Goal: Task Accomplishment & Management: Manage account settings

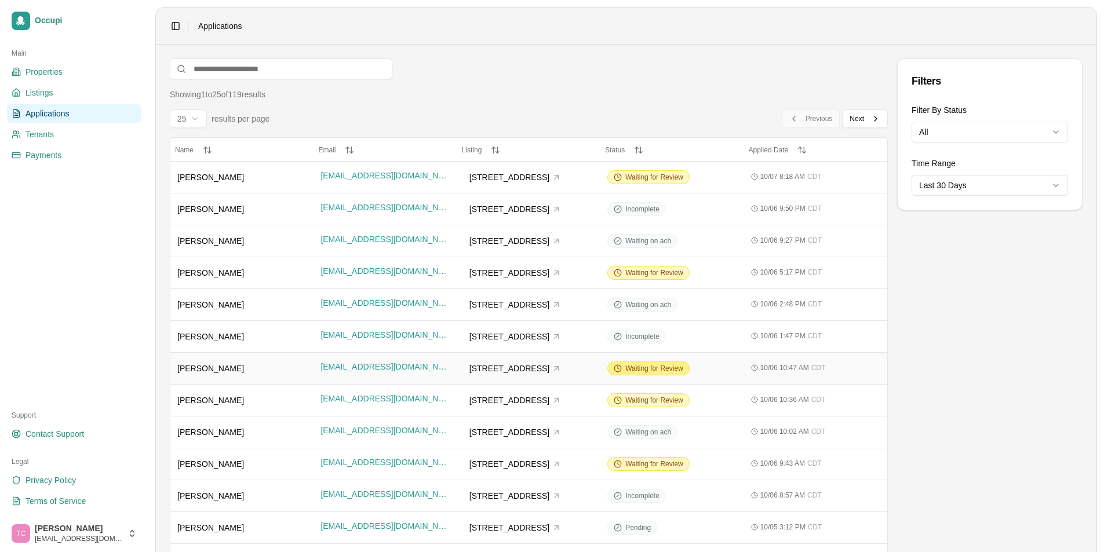
click at [642, 368] on span "Waiting for Review" at bounding box center [654, 368] width 58 height 9
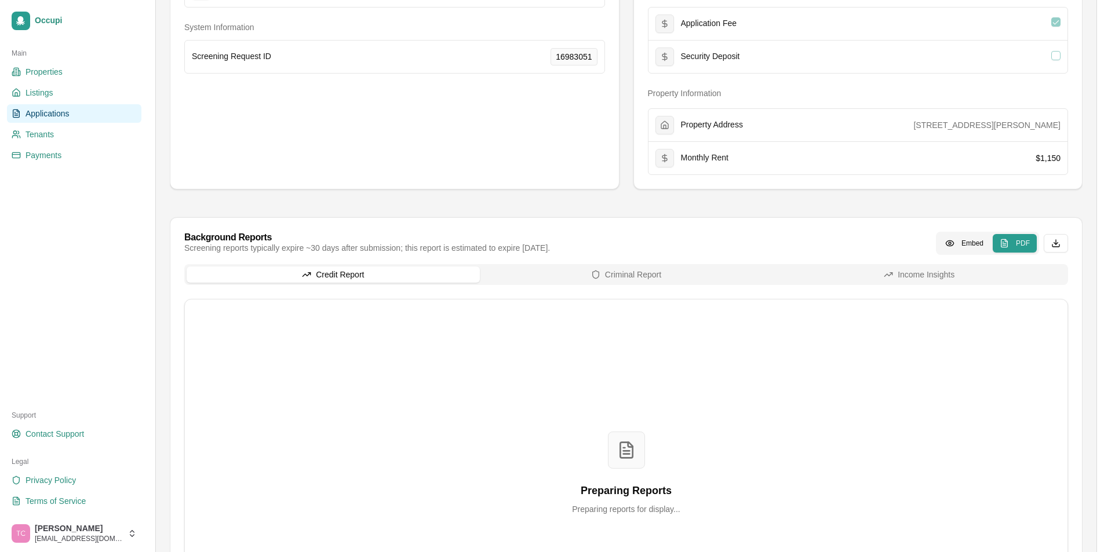
scroll to position [290, 0]
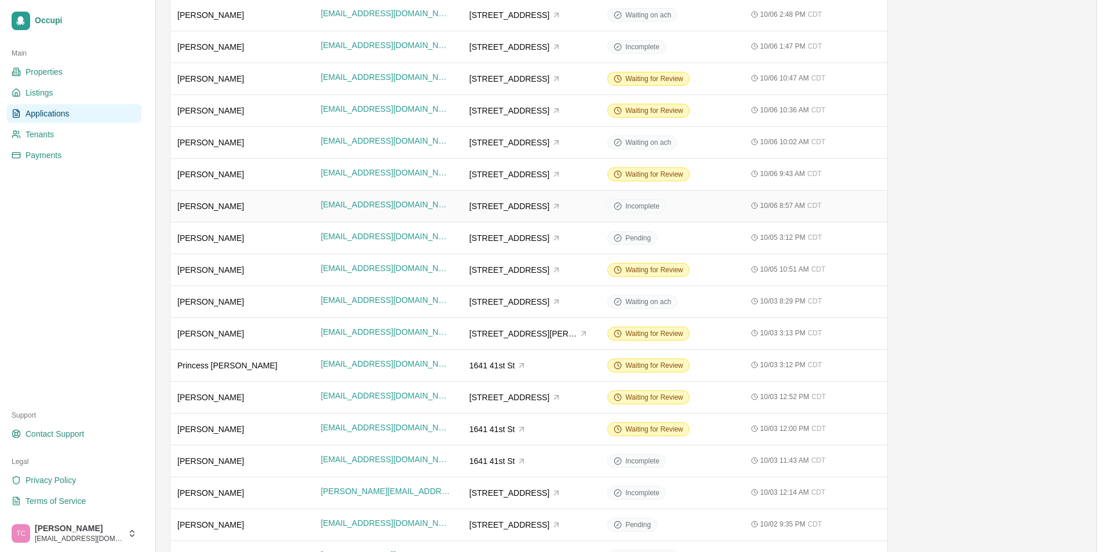
scroll to position [348, 0]
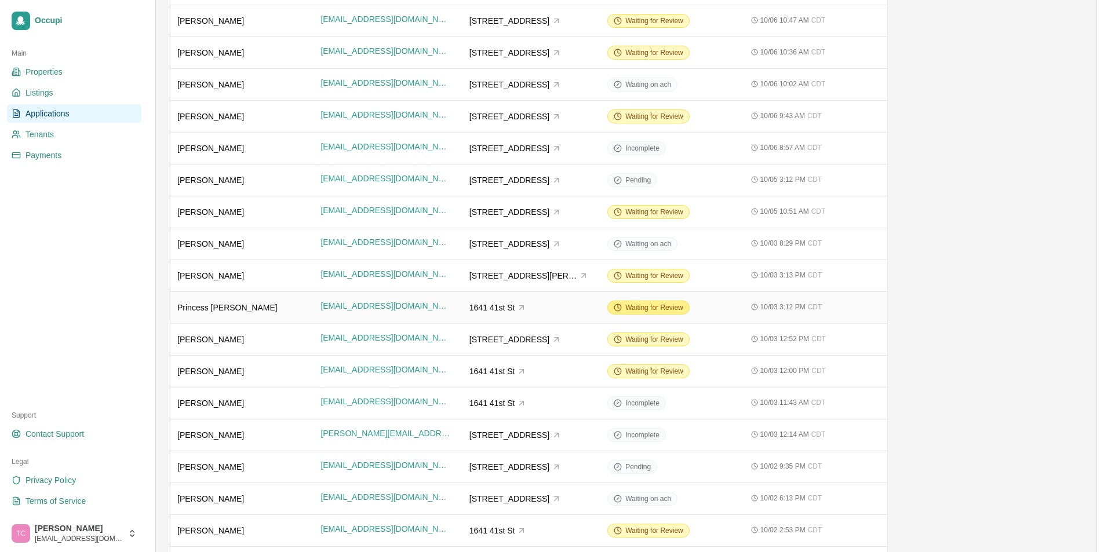
click at [655, 308] on span "Waiting for Review" at bounding box center [654, 307] width 58 height 9
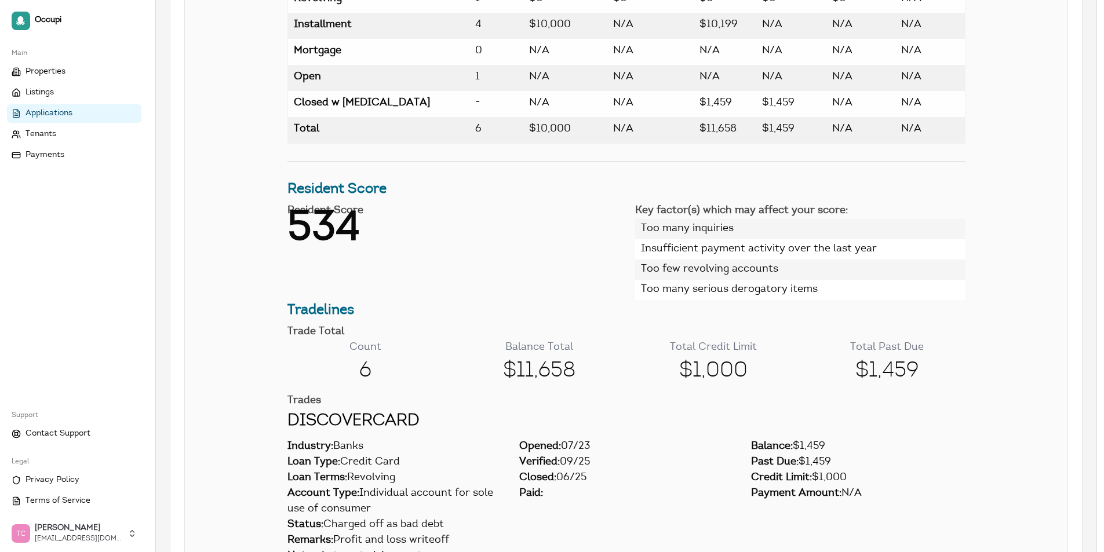
scroll to position [684, 0]
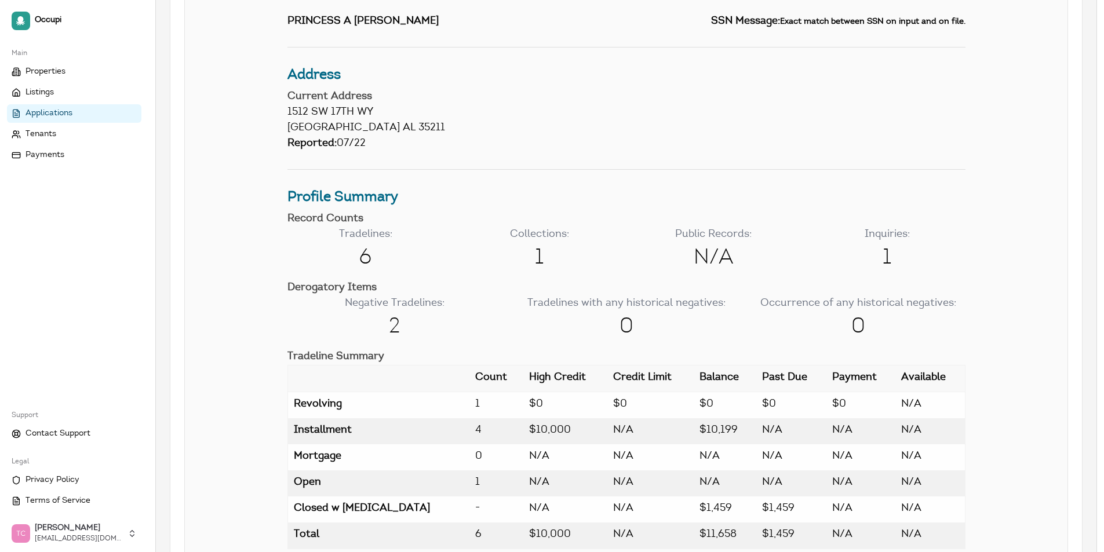
click at [39, 108] on span "Applications" at bounding box center [48, 114] width 47 height 12
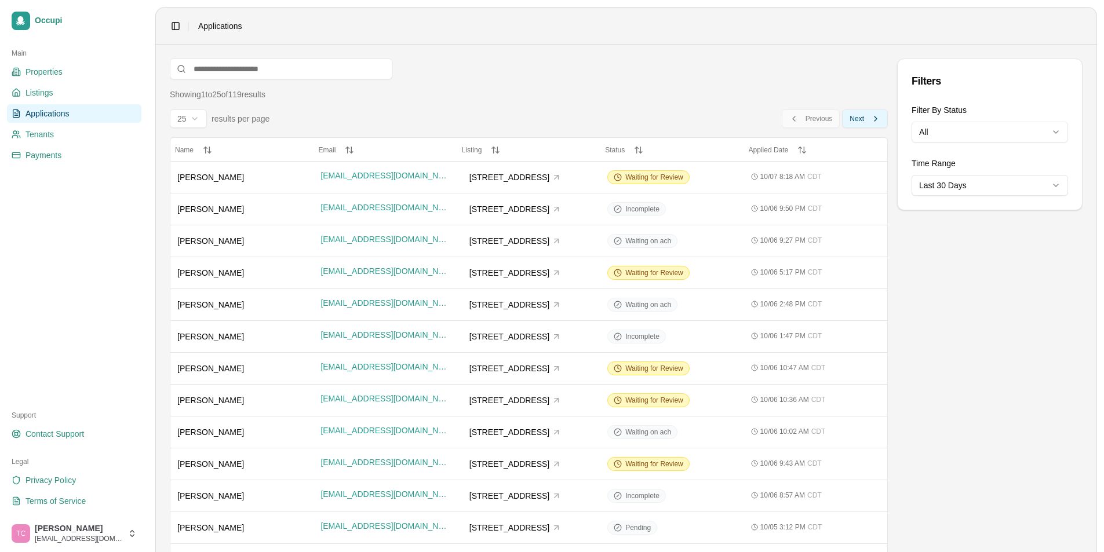
click at [862, 120] on span "Next" at bounding box center [856, 118] width 14 height 9
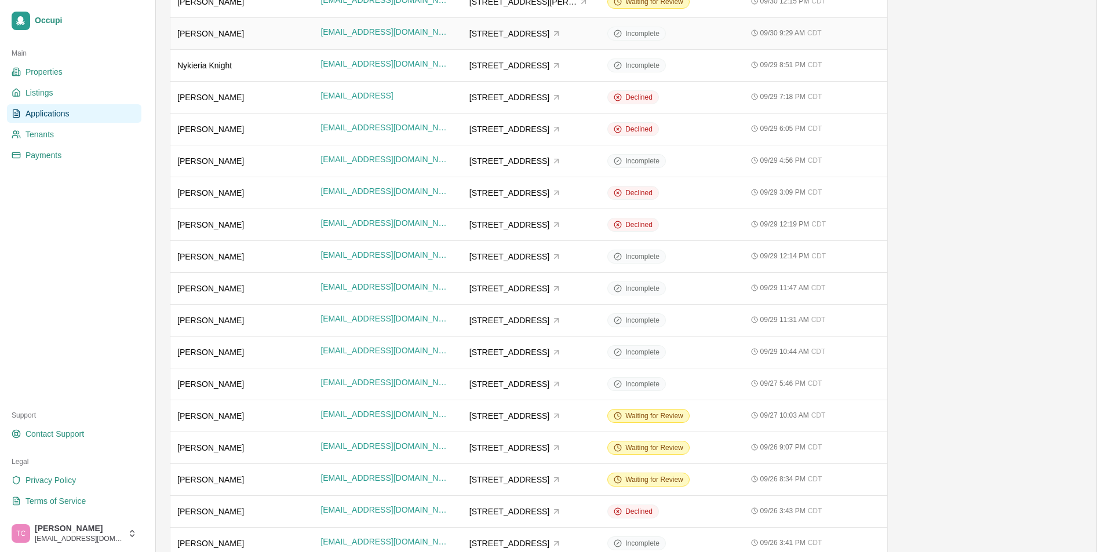
scroll to position [406, 0]
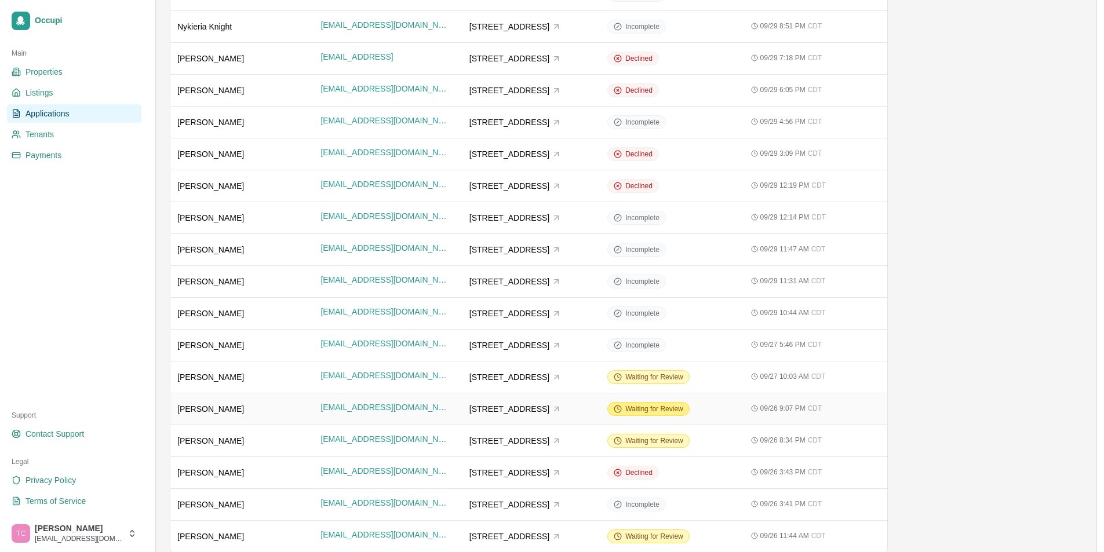
click at [627, 409] on span "Waiting for Review" at bounding box center [654, 408] width 58 height 9
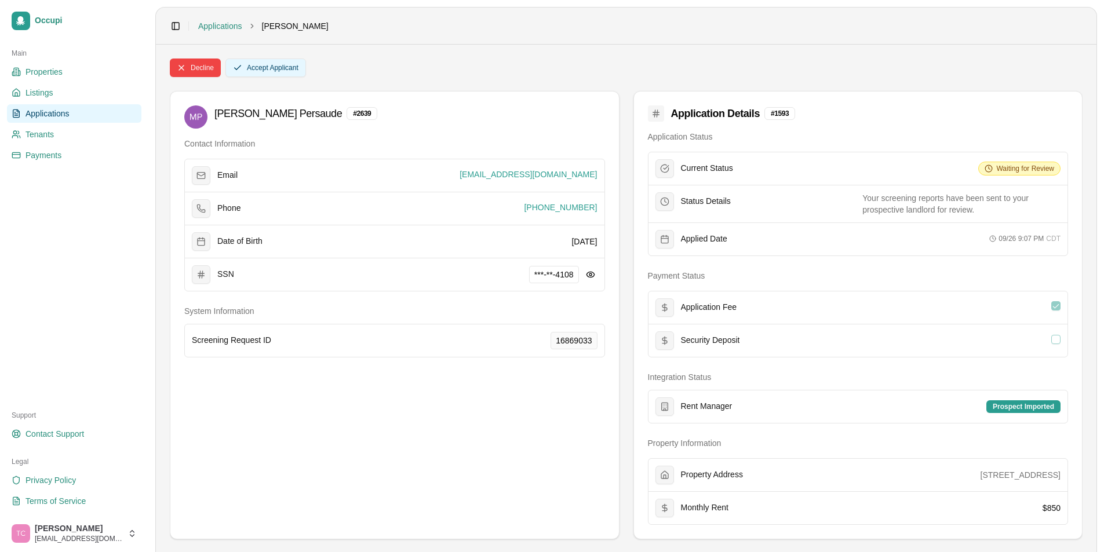
click at [286, 67] on button "Accept Applicant" at bounding box center [265, 68] width 81 height 19
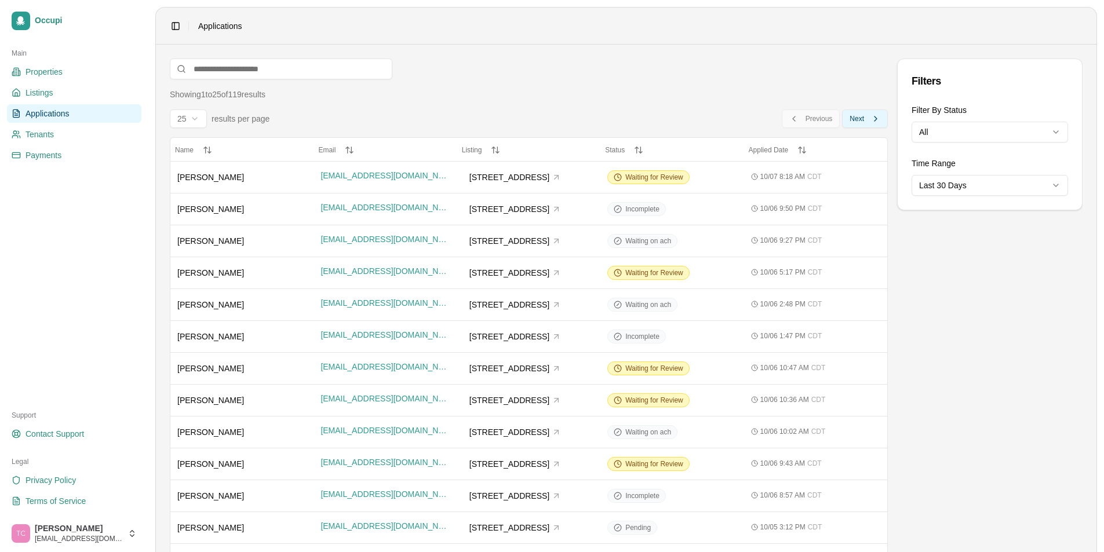
click at [853, 122] on span "Next" at bounding box center [856, 118] width 14 height 9
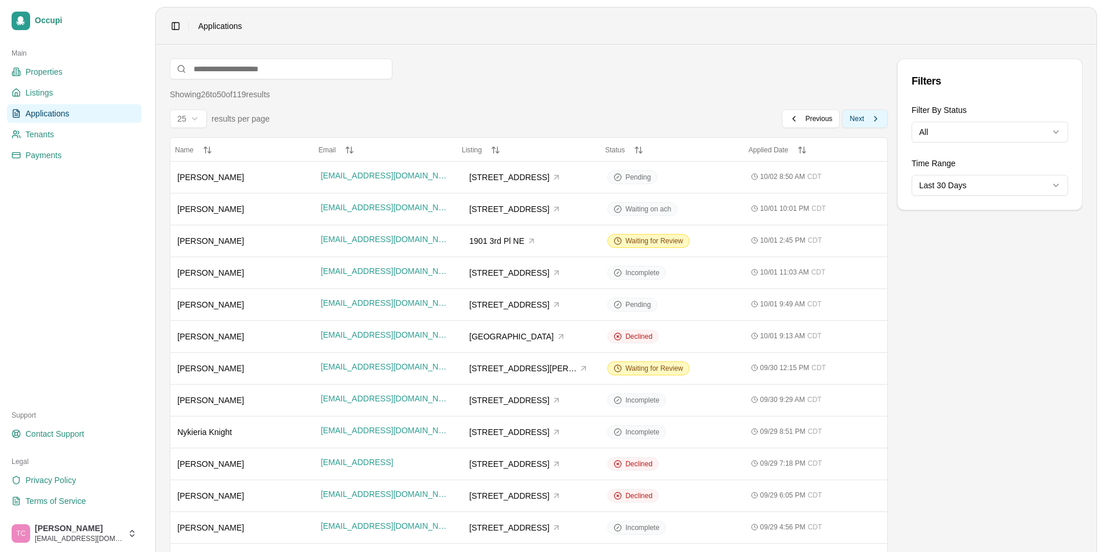
click at [863, 115] on span "Next" at bounding box center [856, 118] width 14 height 9
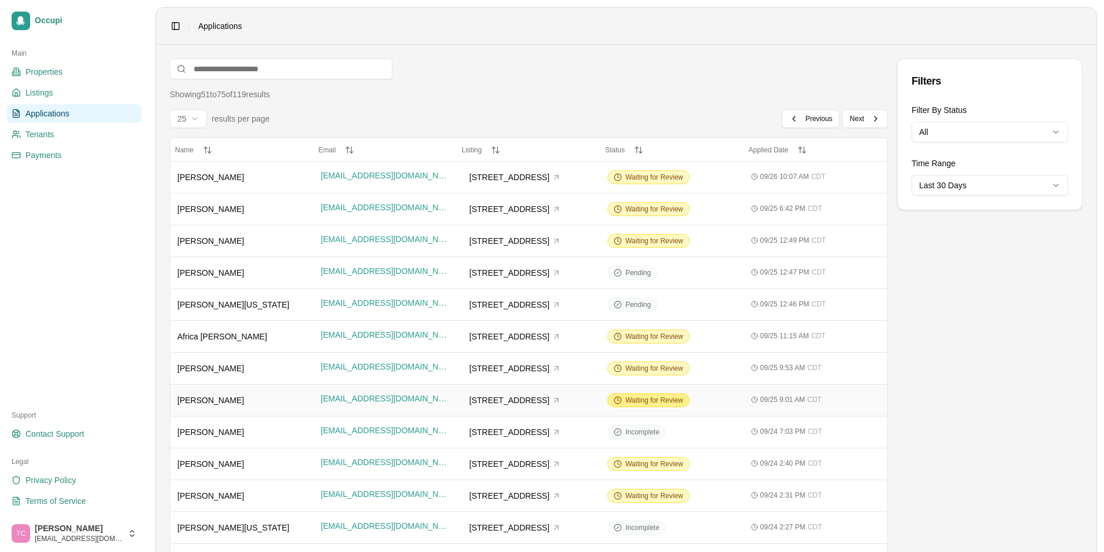
click at [656, 401] on span "Waiting for Review" at bounding box center [654, 400] width 58 height 9
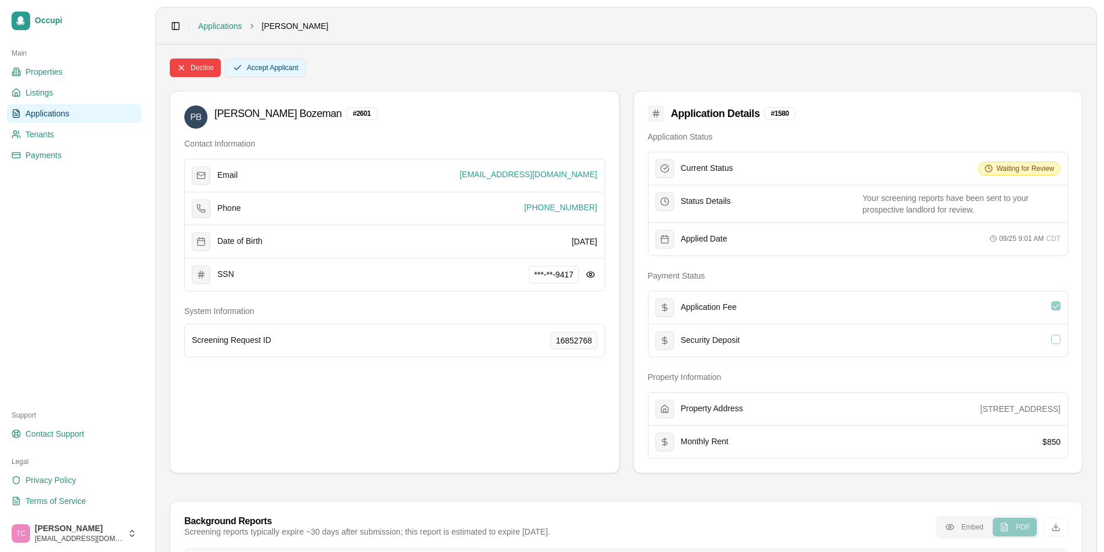
click at [277, 71] on button "Accept Applicant" at bounding box center [265, 68] width 81 height 19
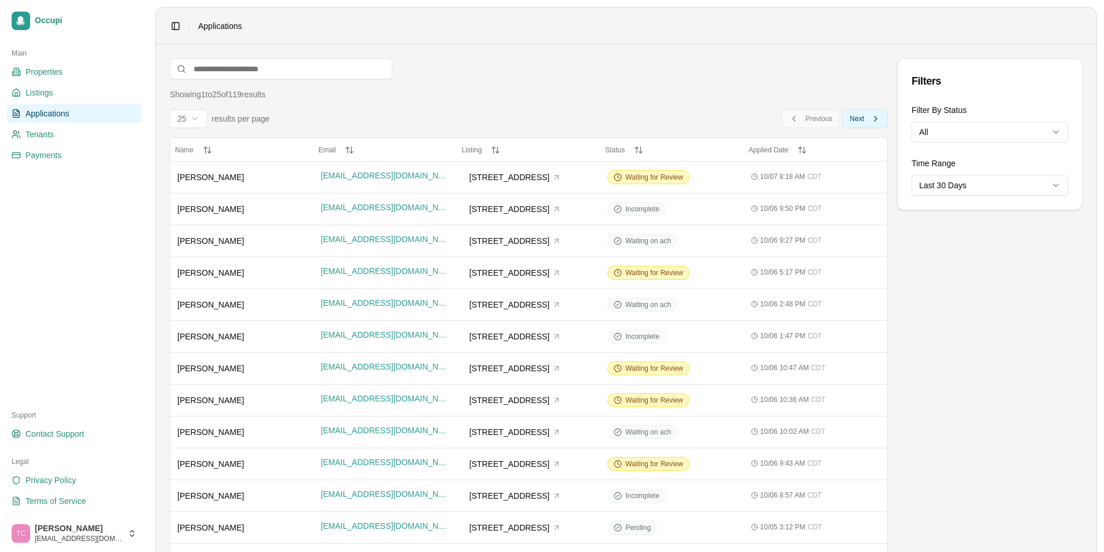
click at [859, 121] on span "Next" at bounding box center [856, 118] width 14 height 9
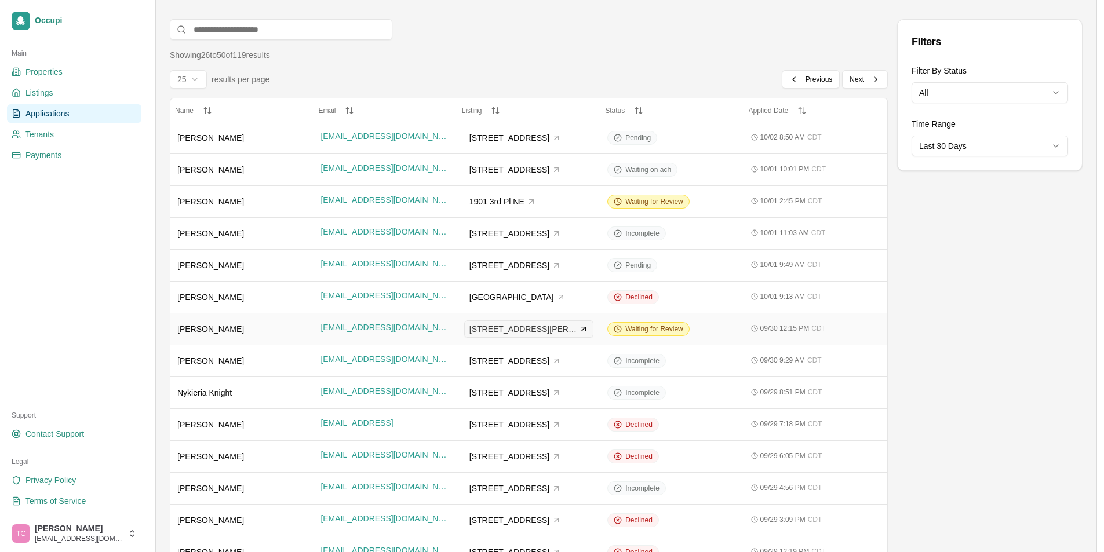
scroll to position [58, 0]
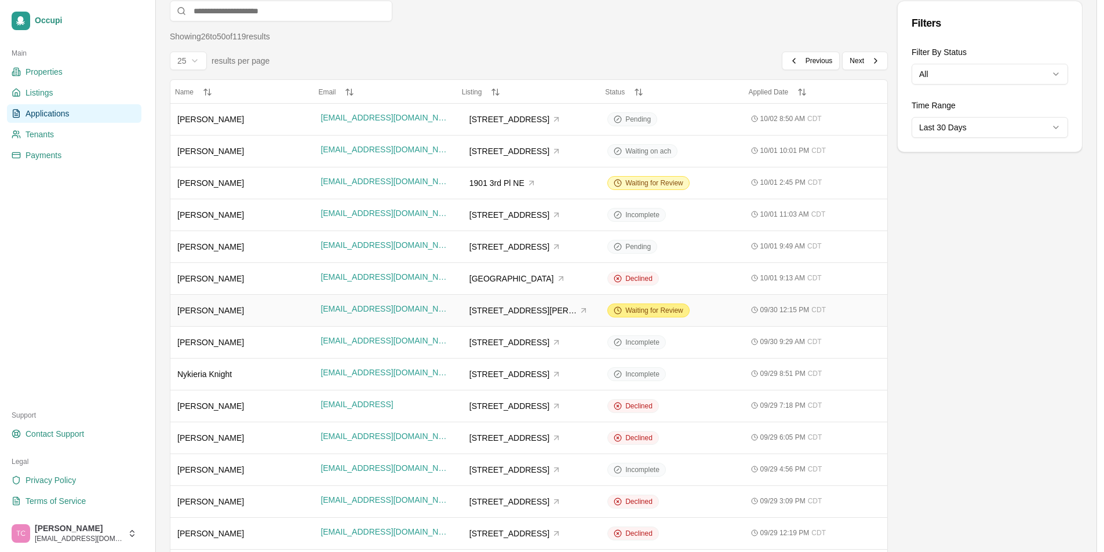
click at [643, 313] on span "Waiting for Review" at bounding box center [654, 310] width 58 height 9
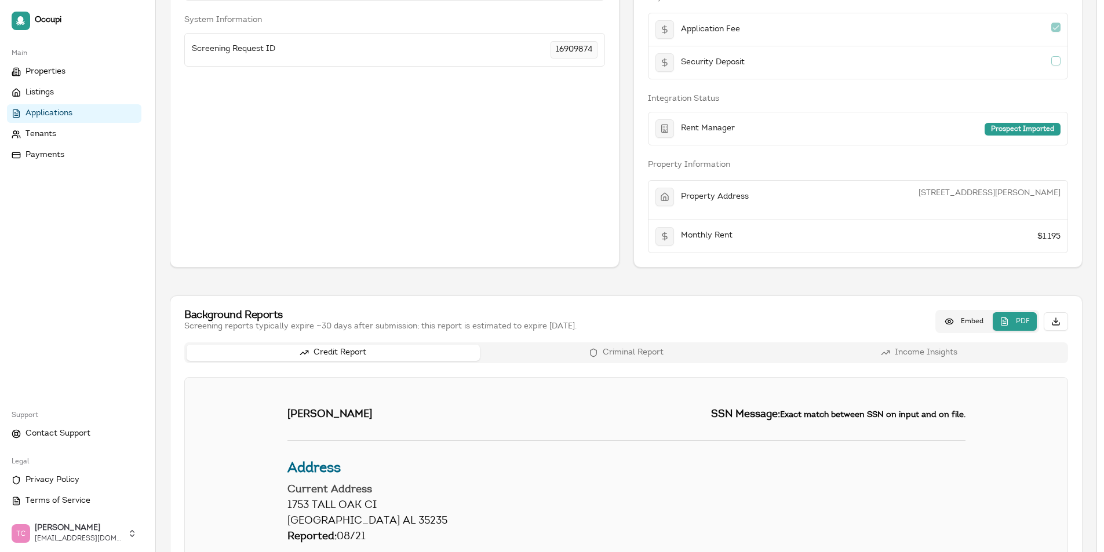
scroll to position [290, 0]
click at [1021, 324] on button "PDF" at bounding box center [1014, 322] width 44 height 19
click at [1022, 323] on button "PDF" at bounding box center [1014, 322] width 44 height 19
click at [1054, 322] on button "Download report" at bounding box center [1055, 322] width 24 height 19
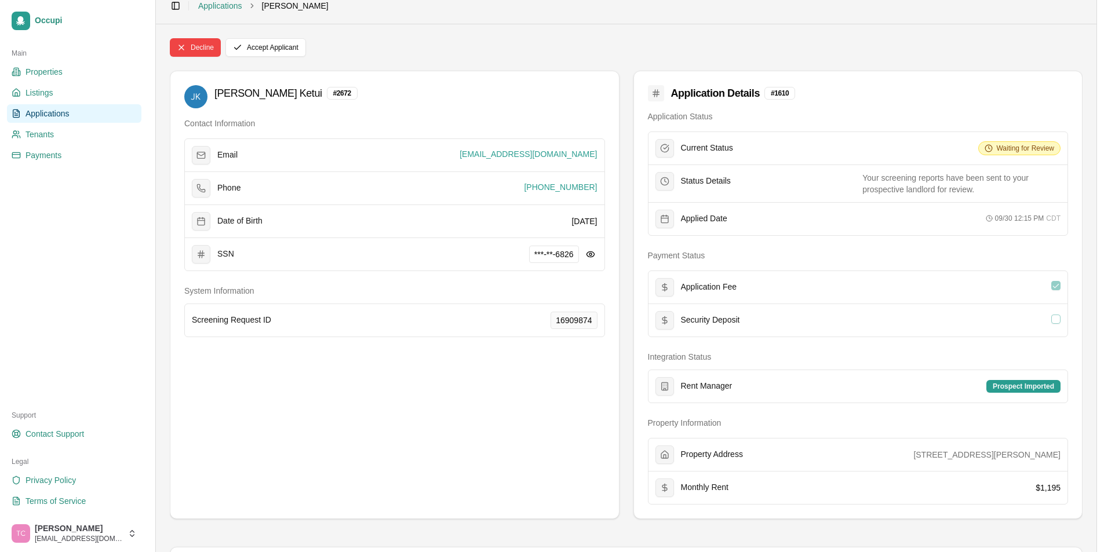
scroll to position [0, 0]
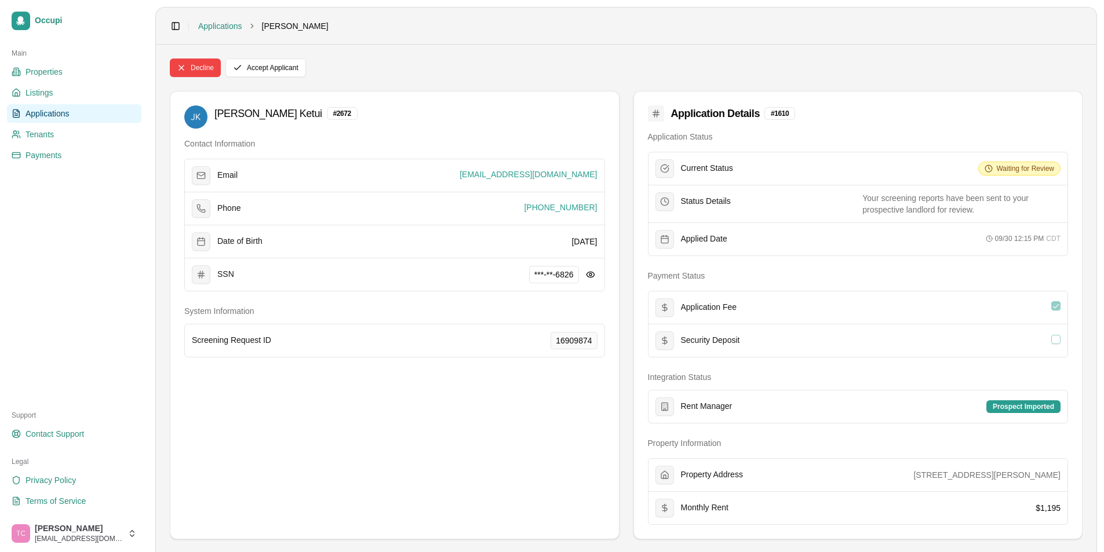
click at [55, 111] on span "Applications" at bounding box center [47, 114] width 44 height 12
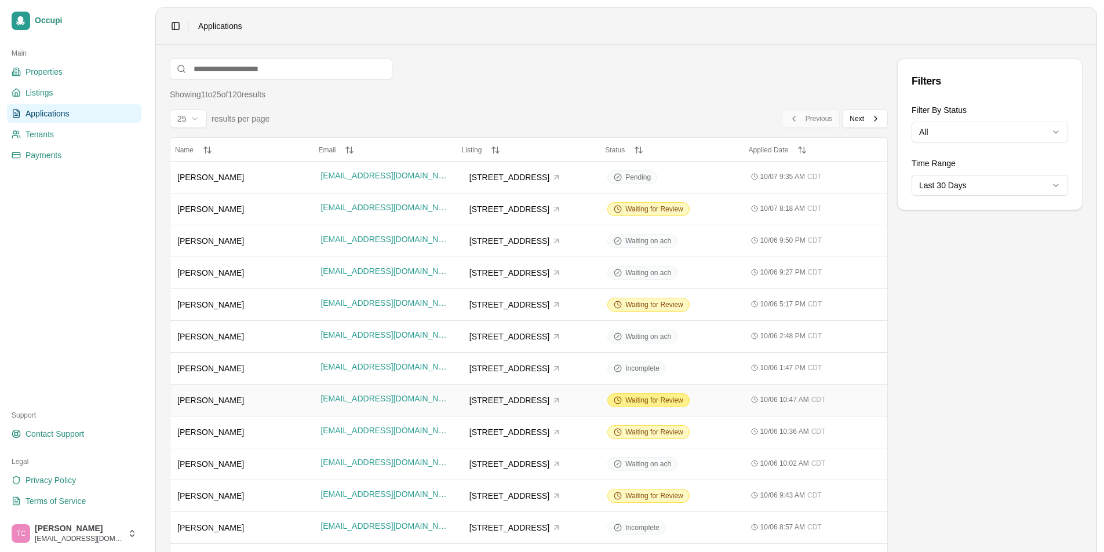
click at [659, 401] on span "Waiting for Review" at bounding box center [654, 400] width 58 height 9
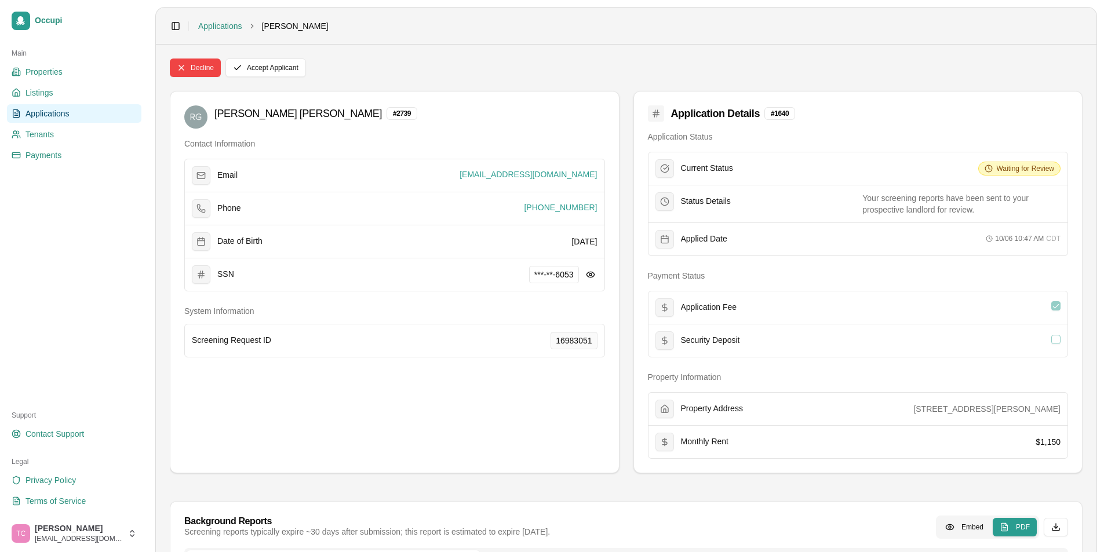
click at [45, 113] on span "Applications" at bounding box center [47, 114] width 44 height 12
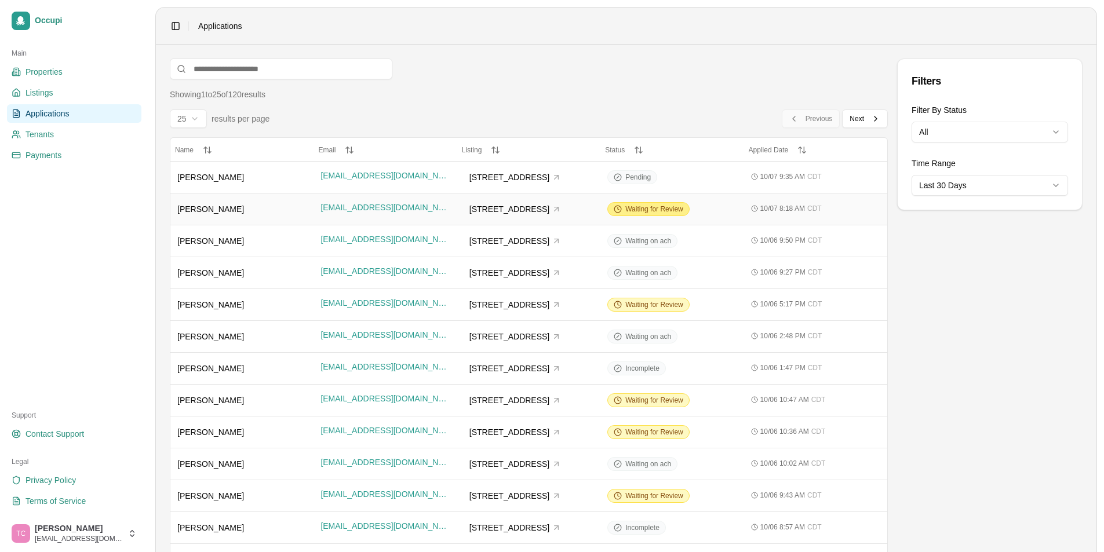
click at [644, 210] on span "Waiting for Review" at bounding box center [654, 209] width 58 height 9
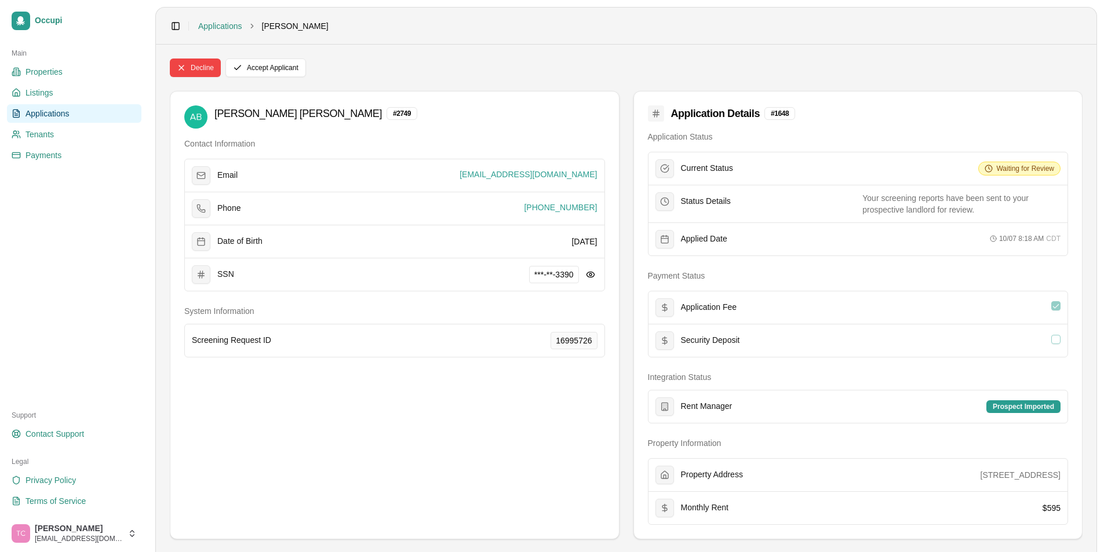
click at [60, 116] on span "Applications" at bounding box center [47, 114] width 44 height 12
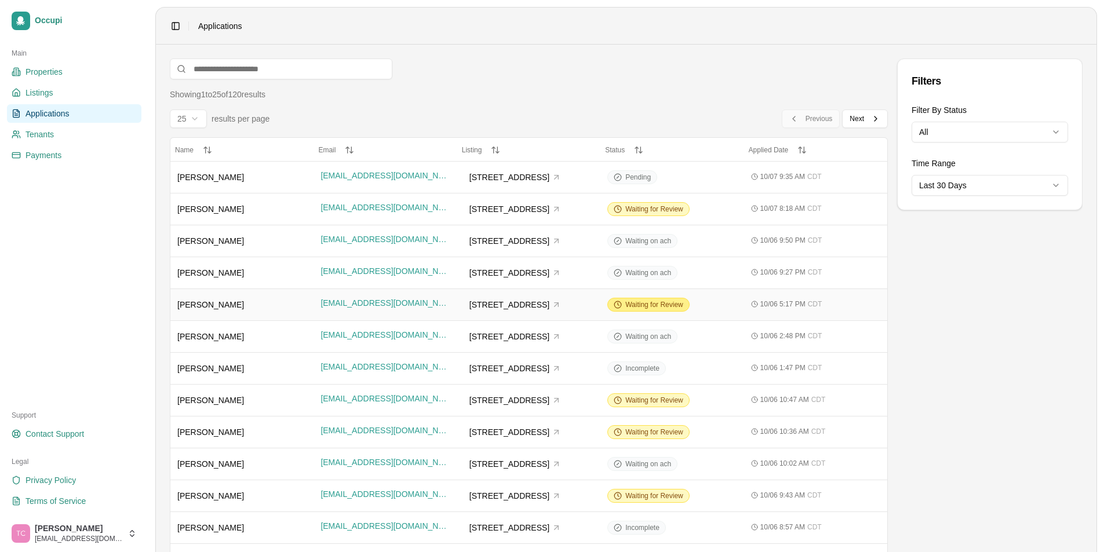
click at [661, 304] on span "Waiting for Review" at bounding box center [654, 304] width 58 height 9
click at [857, 121] on span "Next" at bounding box center [856, 118] width 14 height 9
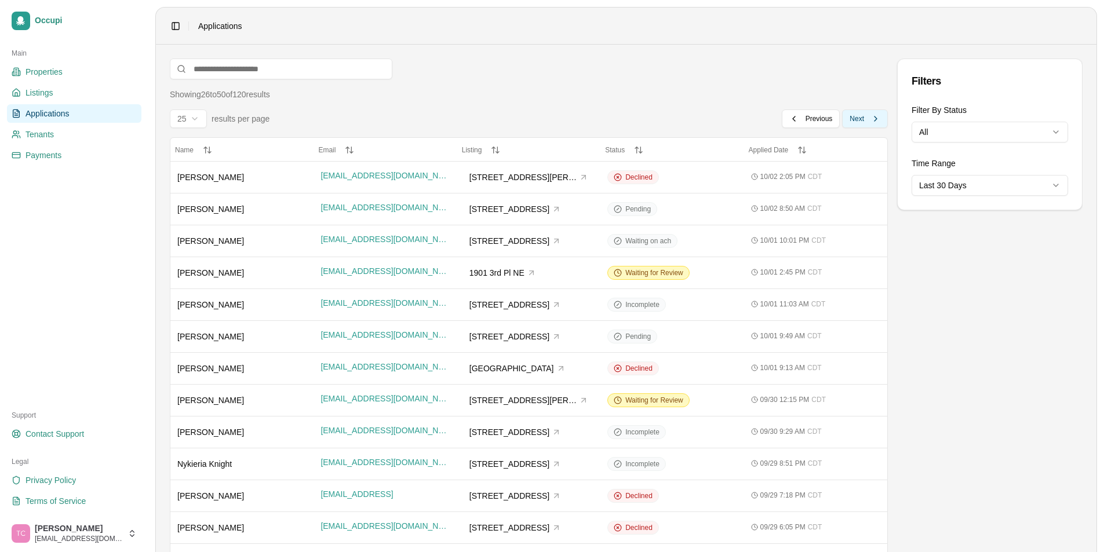
click at [871, 116] on button "Next Next" at bounding box center [865, 118] width 46 height 19
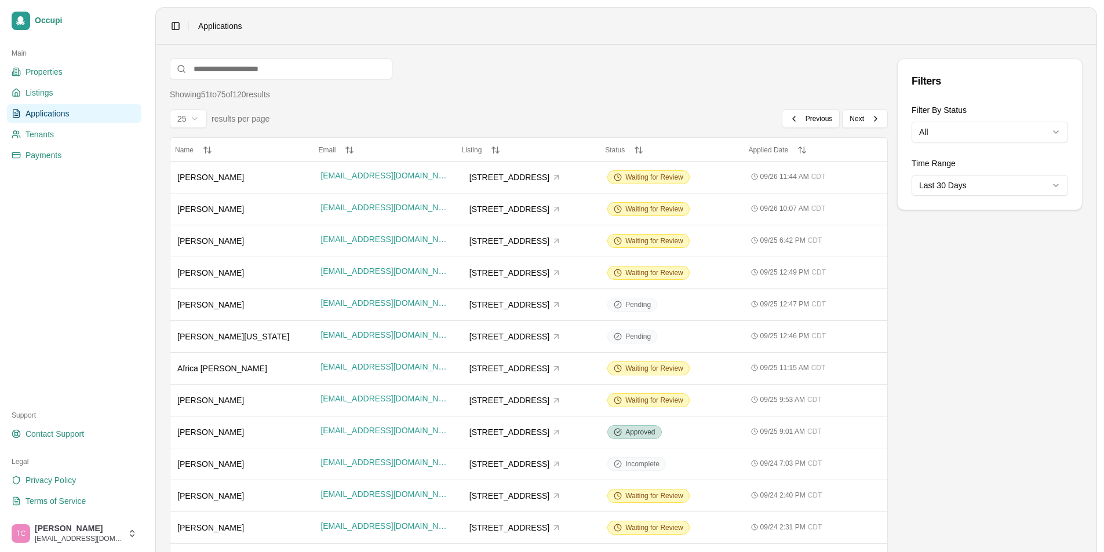
click at [64, 116] on span "Applications" at bounding box center [47, 114] width 44 height 12
click at [35, 110] on span "Applications" at bounding box center [47, 114] width 44 height 12
click at [816, 118] on span "Previous" at bounding box center [818, 118] width 27 height 9
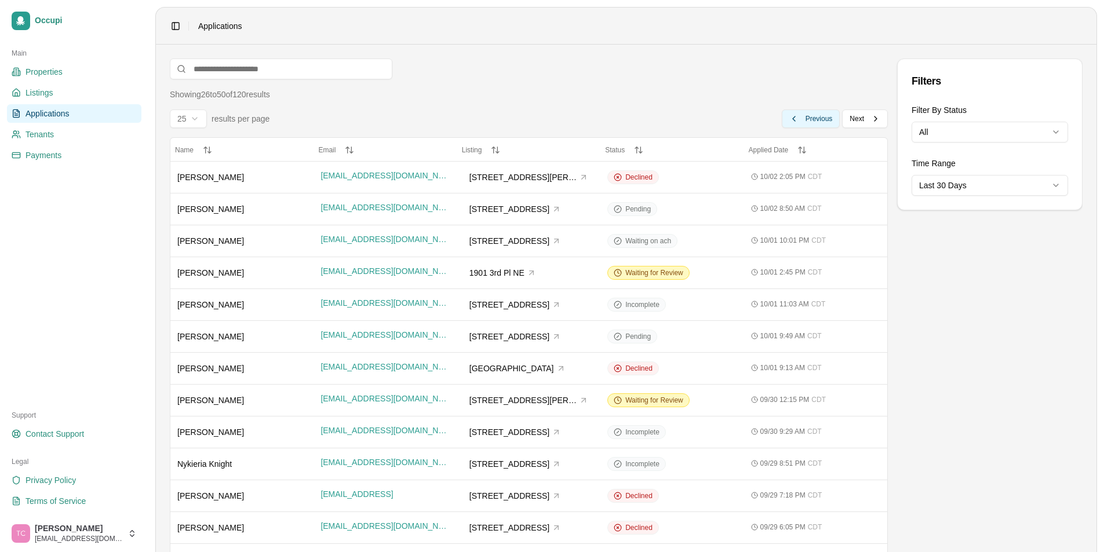
click at [816, 118] on span "Previous" at bounding box center [818, 118] width 27 height 9
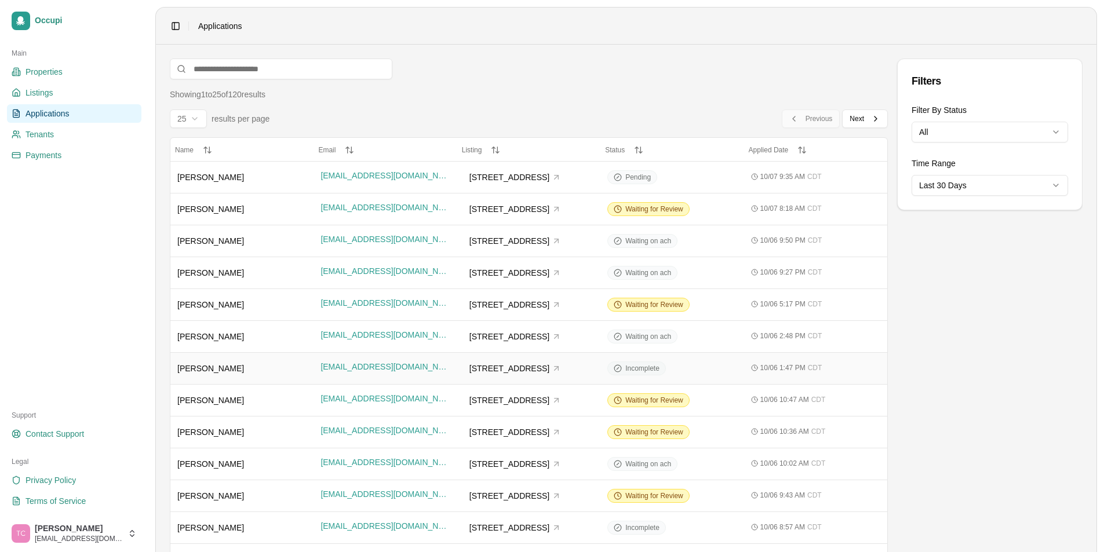
click at [631, 364] on span "Incomplete" at bounding box center [642, 368] width 34 height 9
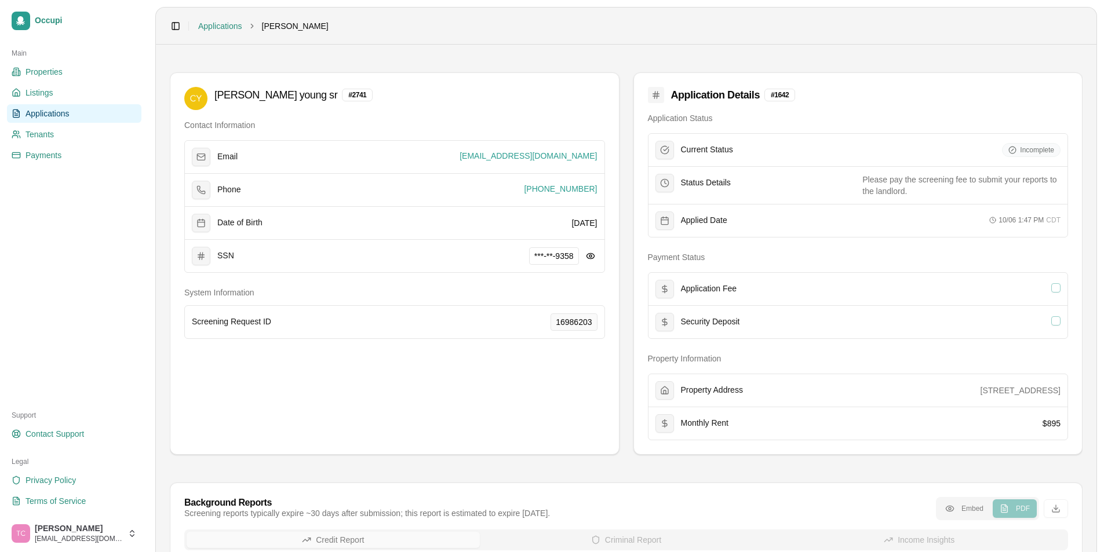
click at [36, 112] on span "Applications" at bounding box center [47, 114] width 44 height 12
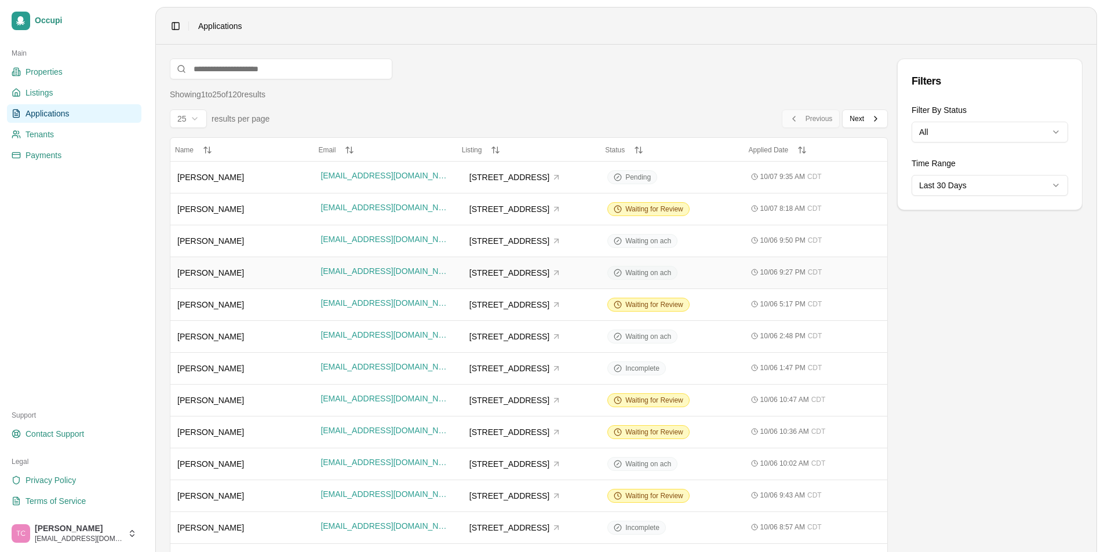
click at [653, 269] on span "Waiting on ach" at bounding box center [648, 272] width 46 height 9
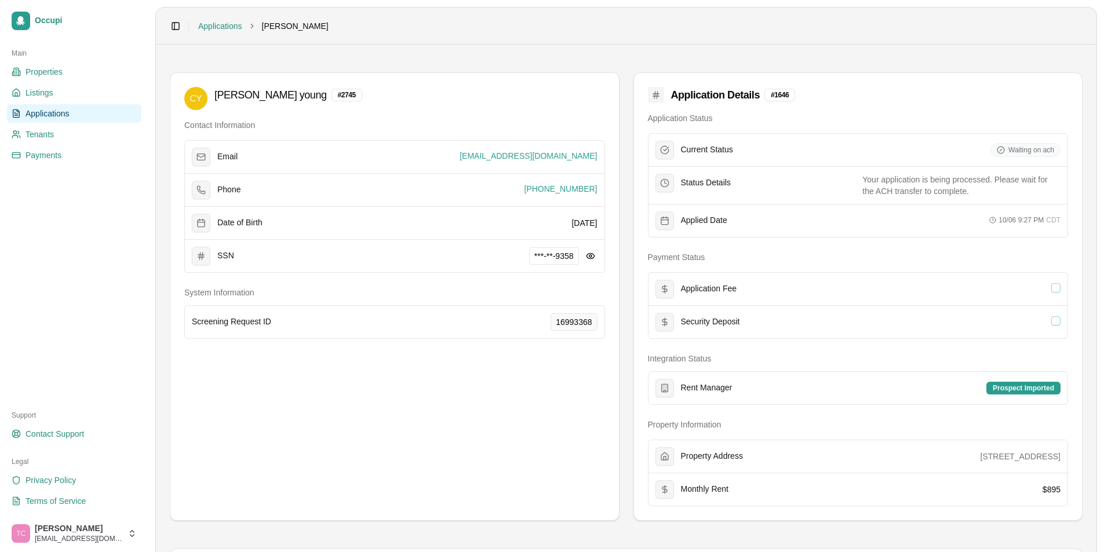
click at [45, 109] on span "Applications" at bounding box center [47, 114] width 44 height 12
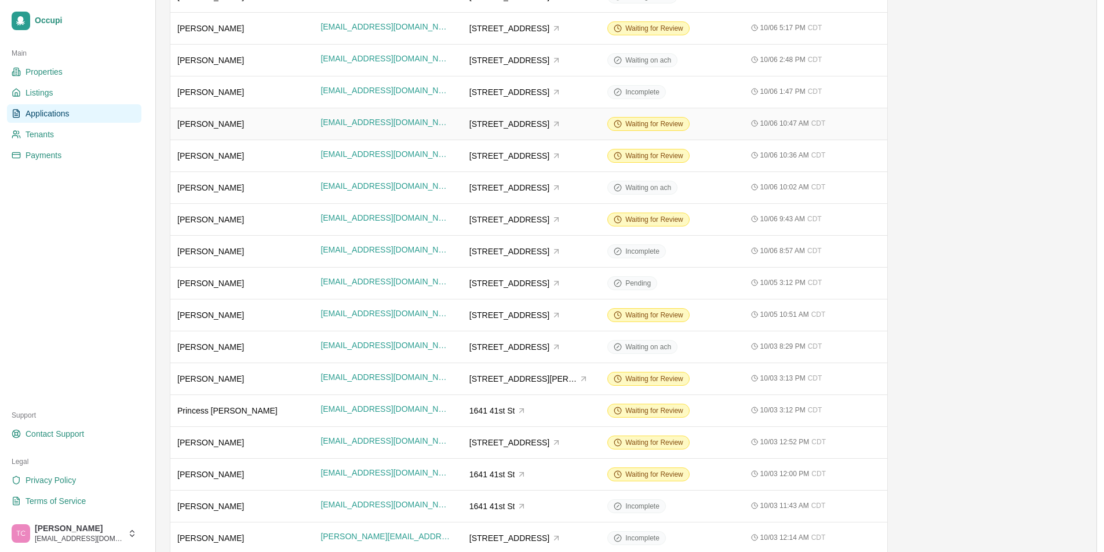
scroll to position [290, 0]
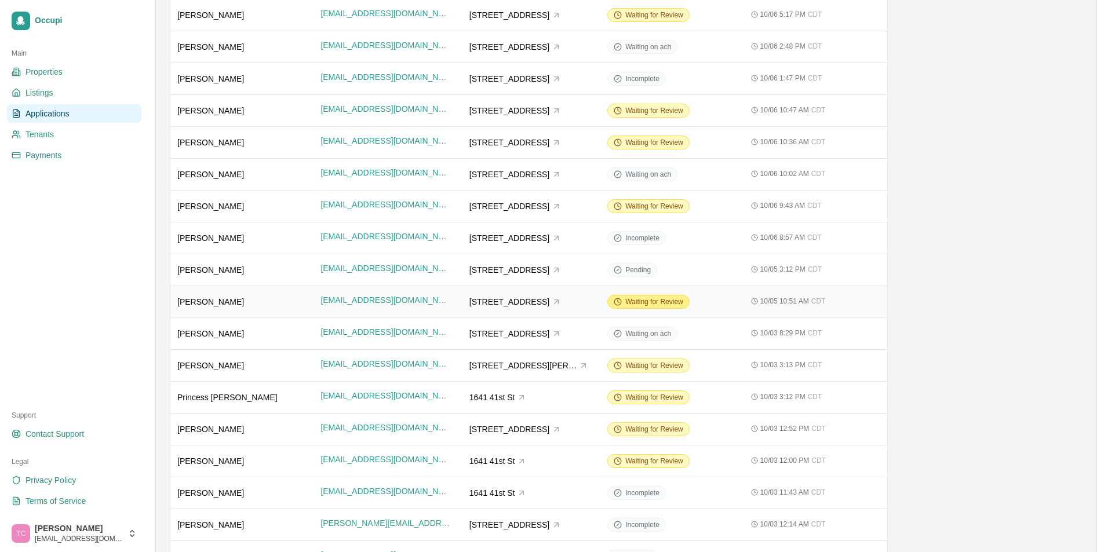
click at [642, 302] on span "Waiting for Review" at bounding box center [654, 301] width 58 height 9
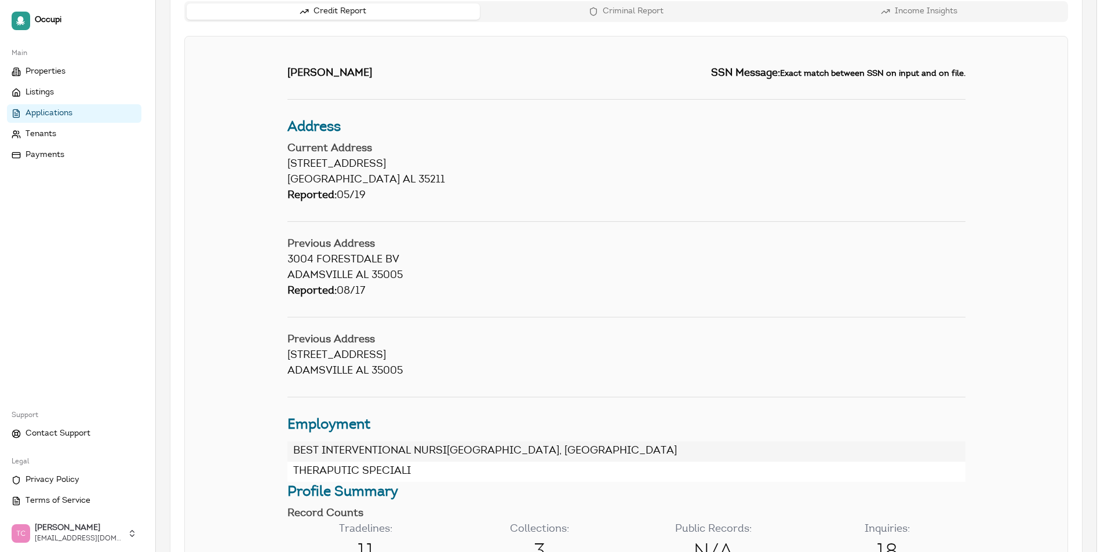
scroll to position [400, 0]
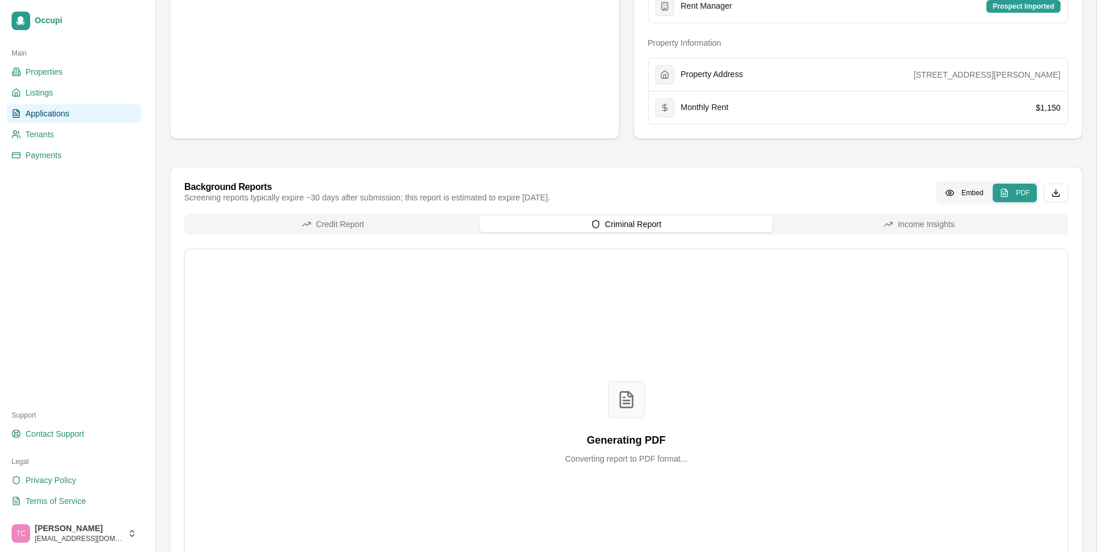
click at [633, 247] on div "Credit Report Criminal Report Income Insights Generating PDF Converting report …" at bounding box center [625, 406] width 883 height 384
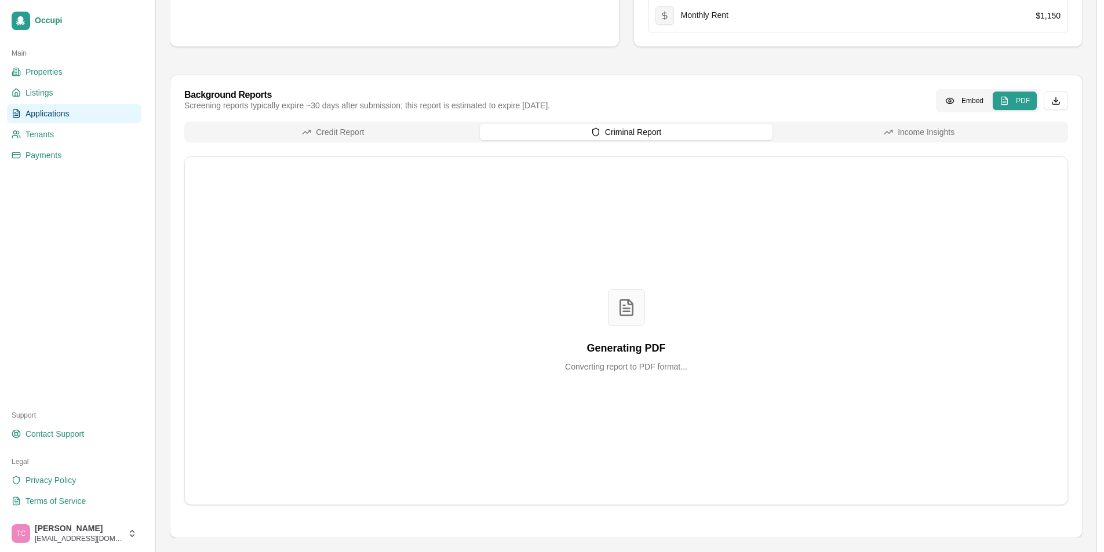
scroll to position [493, 0]
click at [38, 114] on span "Applications" at bounding box center [47, 114] width 44 height 12
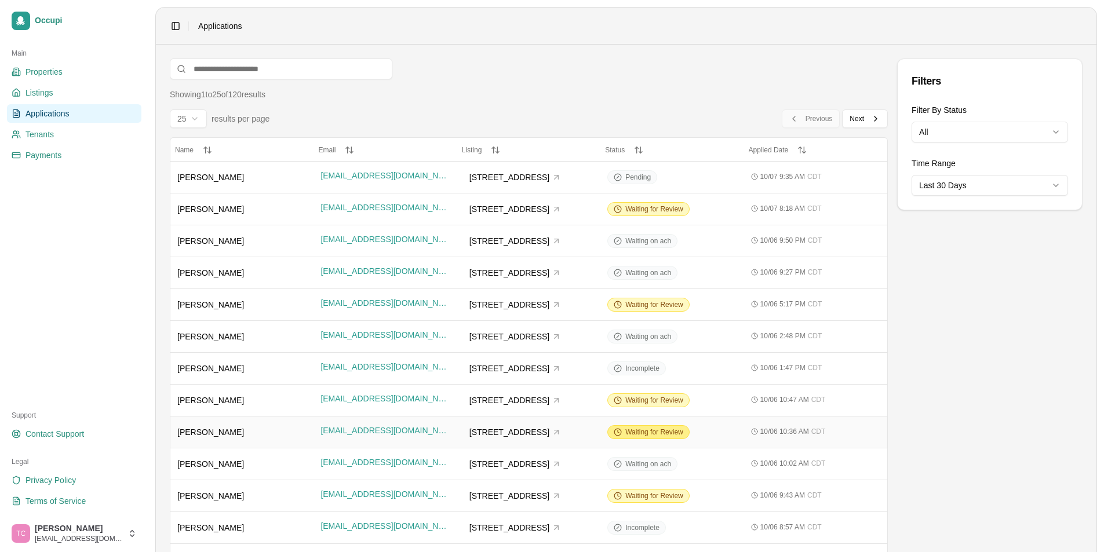
click at [646, 430] on span "Waiting for Review" at bounding box center [654, 432] width 58 height 9
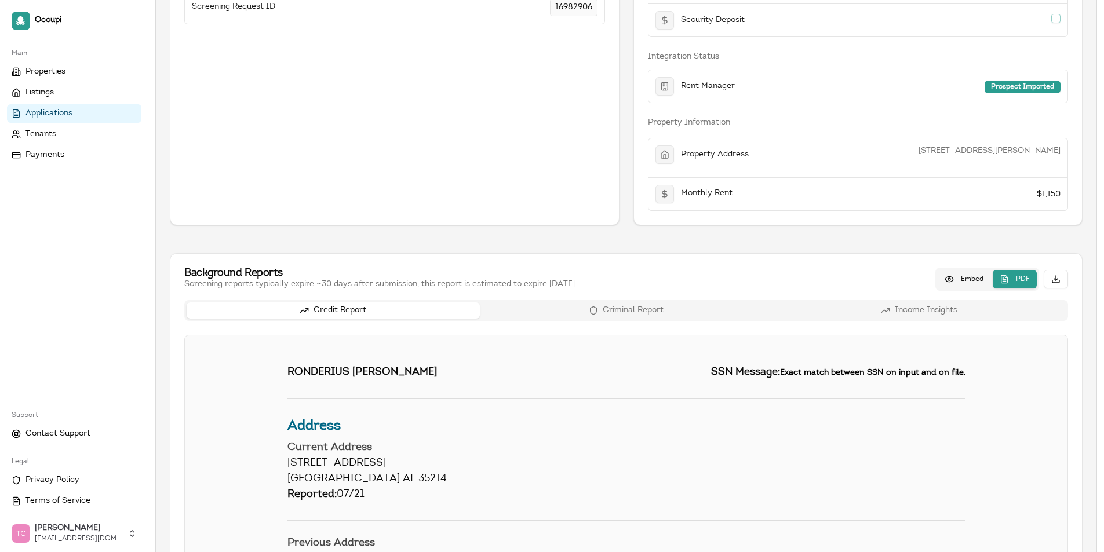
scroll to position [406, 0]
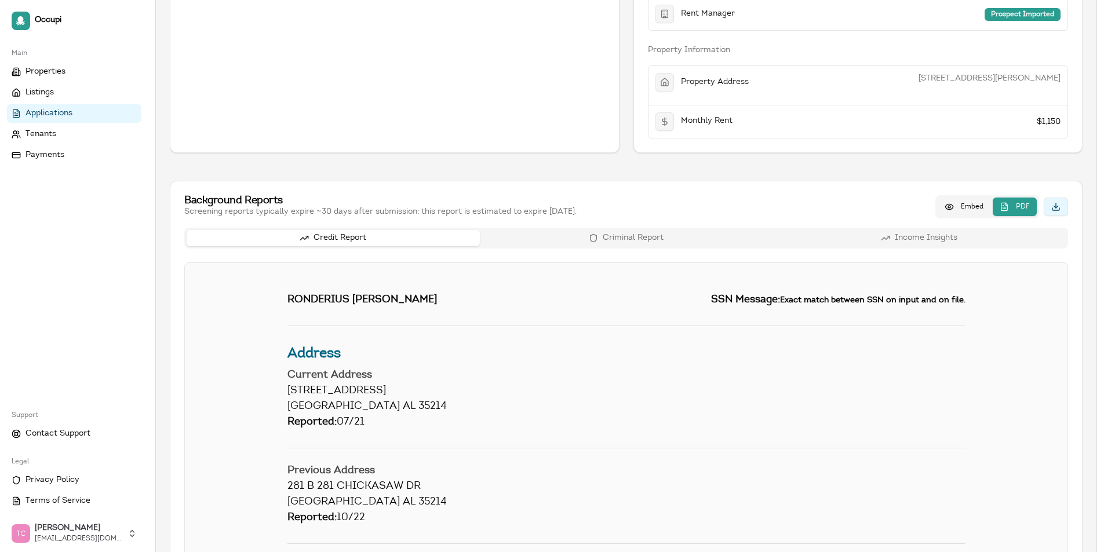
click at [1057, 206] on button "Download report" at bounding box center [1055, 207] width 24 height 19
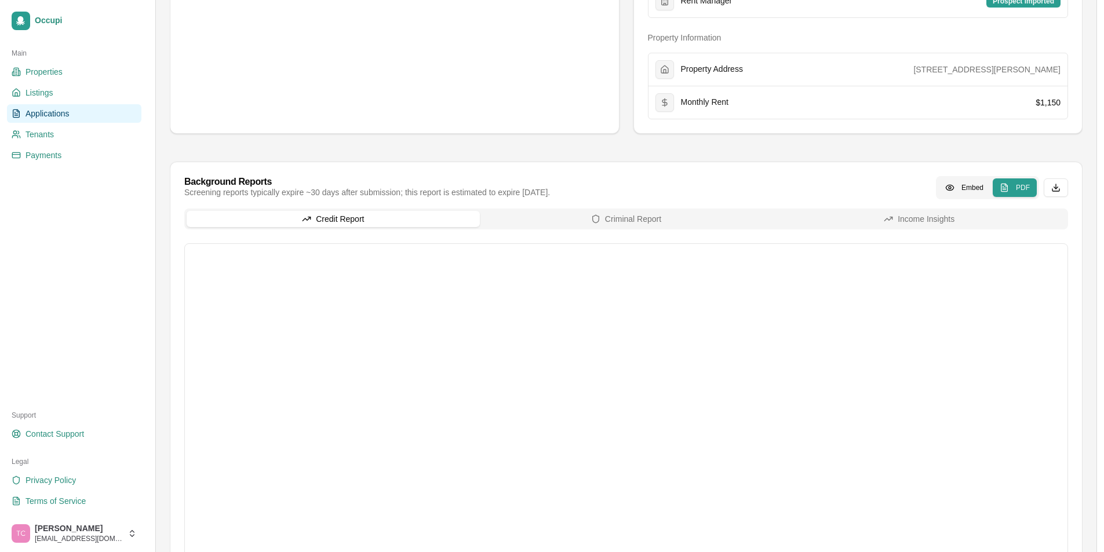
click at [53, 107] on link "Applications" at bounding box center [74, 113] width 134 height 19
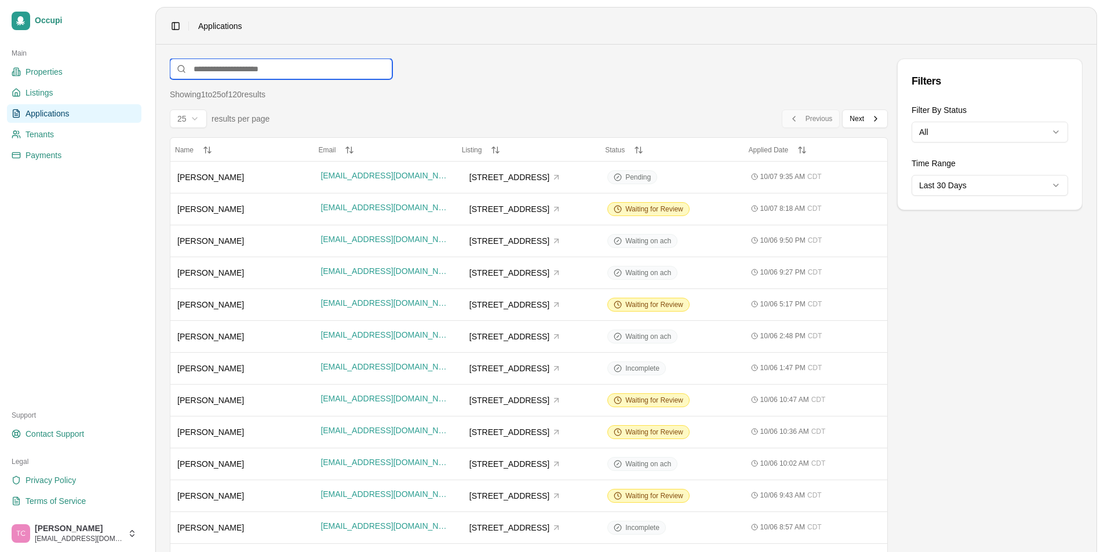
click at [249, 67] on input at bounding box center [281, 69] width 222 height 21
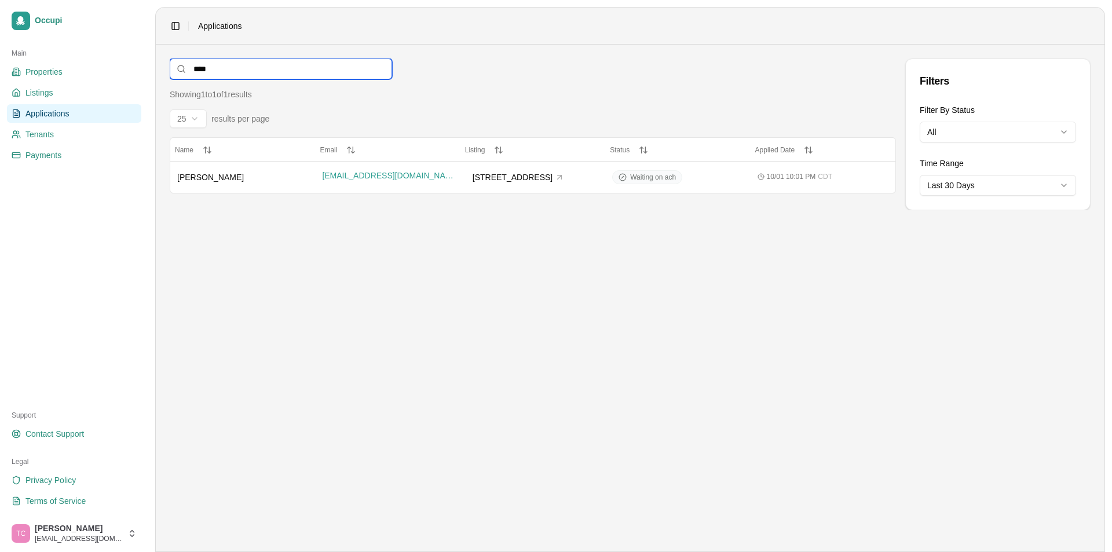
type input "****"
click at [72, 110] on link "Applications" at bounding box center [74, 113] width 134 height 19
drag, startPoint x: 246, startPoint y: 72, endPoint x: 191, endPoint y: 73, distance: 54.5
click at [191, 73] on input "****" at bounding box center [281, 69] width 222 height 21
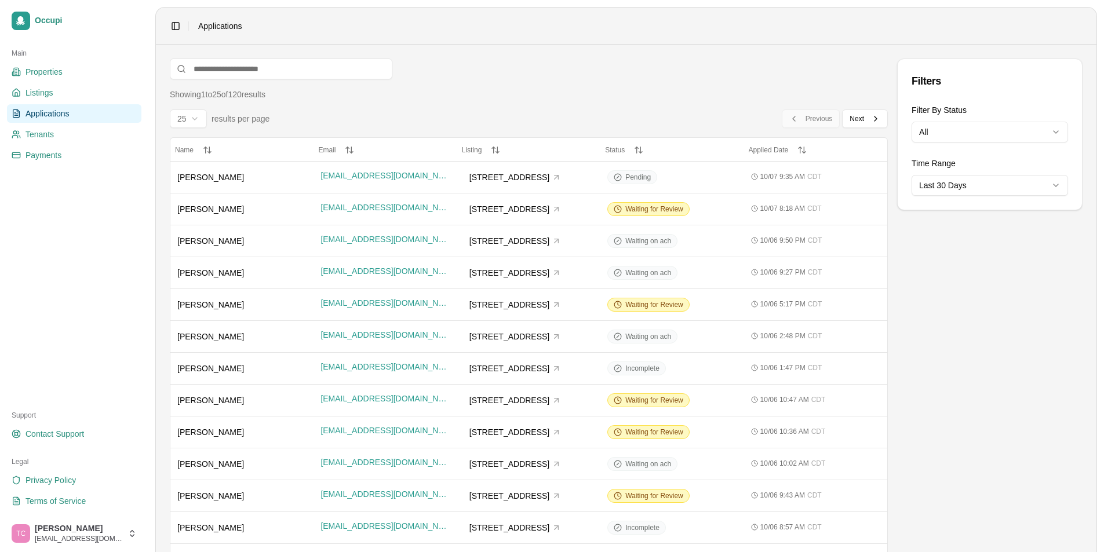
click at [68, 111] on span "Applications" at bounding box center [47, 114] width 44 height 12
click at [652, 207] on span "Waiting for Review" at bounding box center [654, 209] width 58 height 9
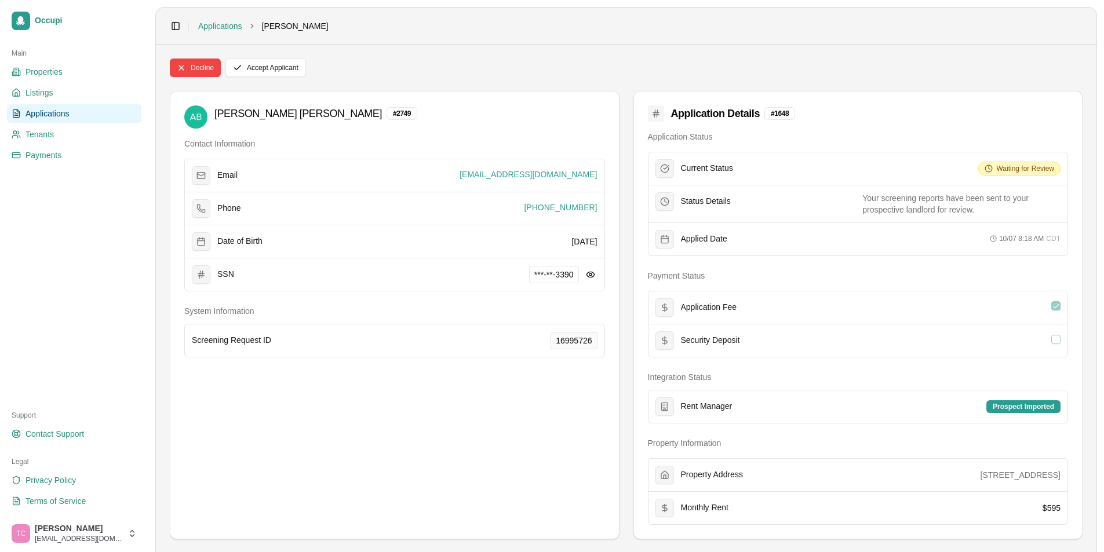
click at [57, 113] on span "Applications" at bounding box center [47, 114] width 44 height 12
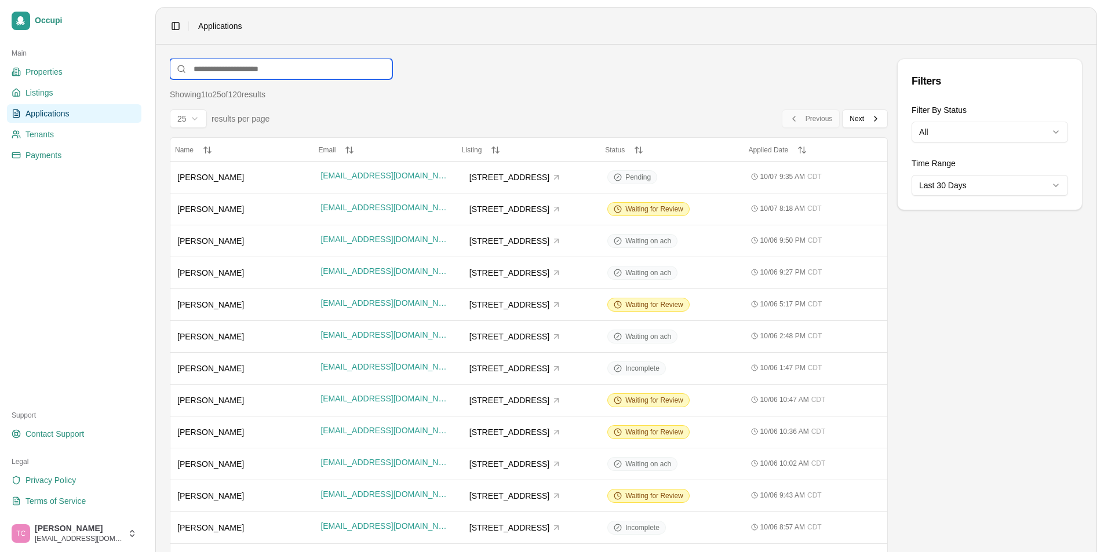
click at [211, 67] on input at bounding box center [281, 69] width 222 height 21
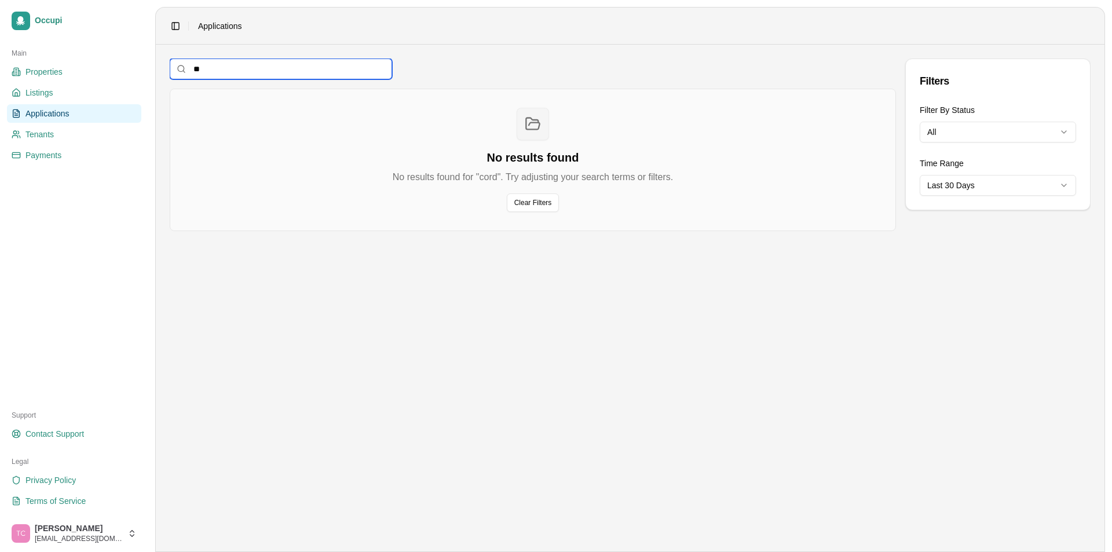
type input "*"
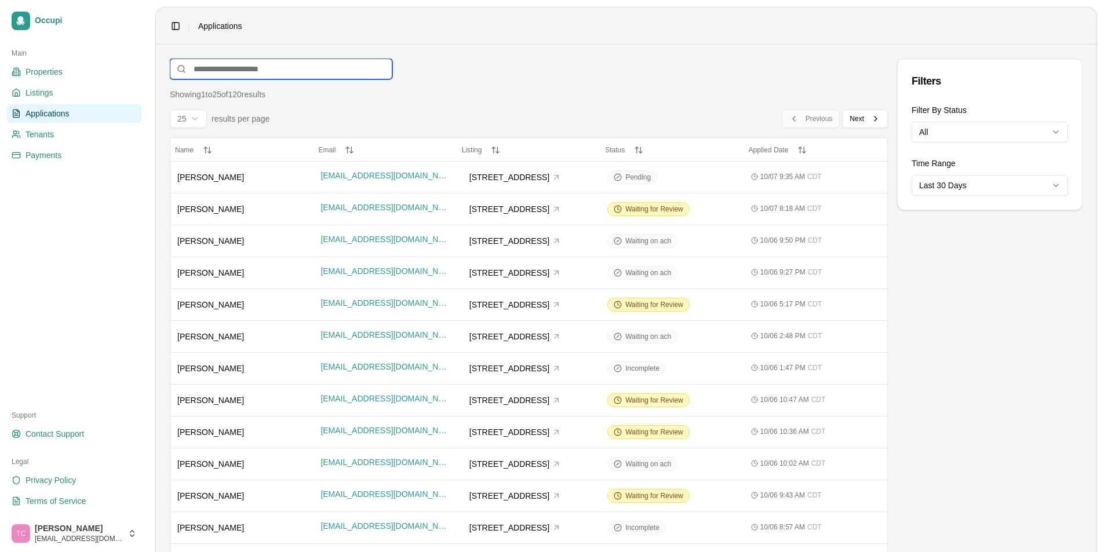
click at [205, 74] on input at bounding box center [281, 69] width 222 height 21
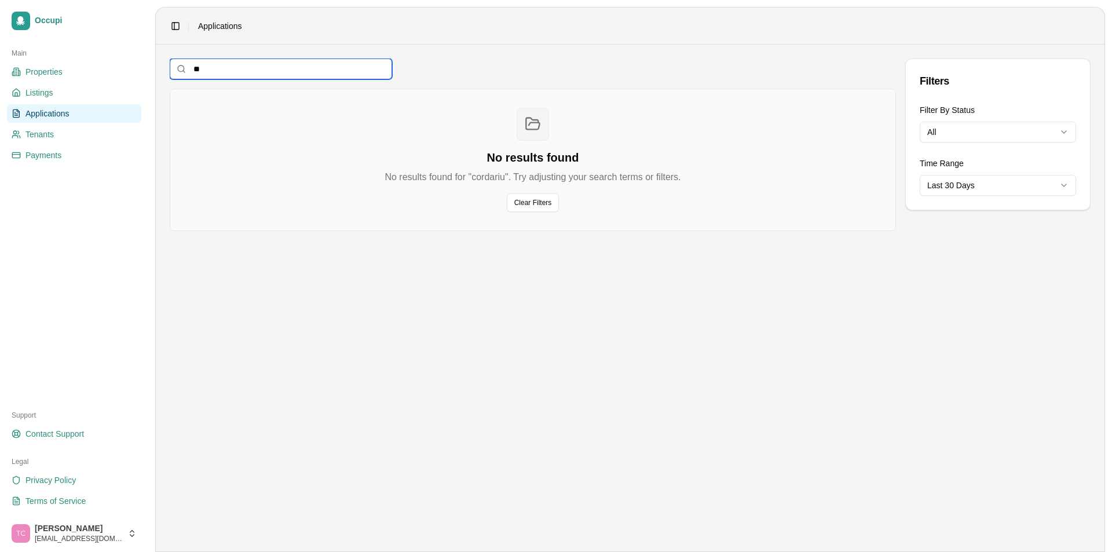
type input "*"
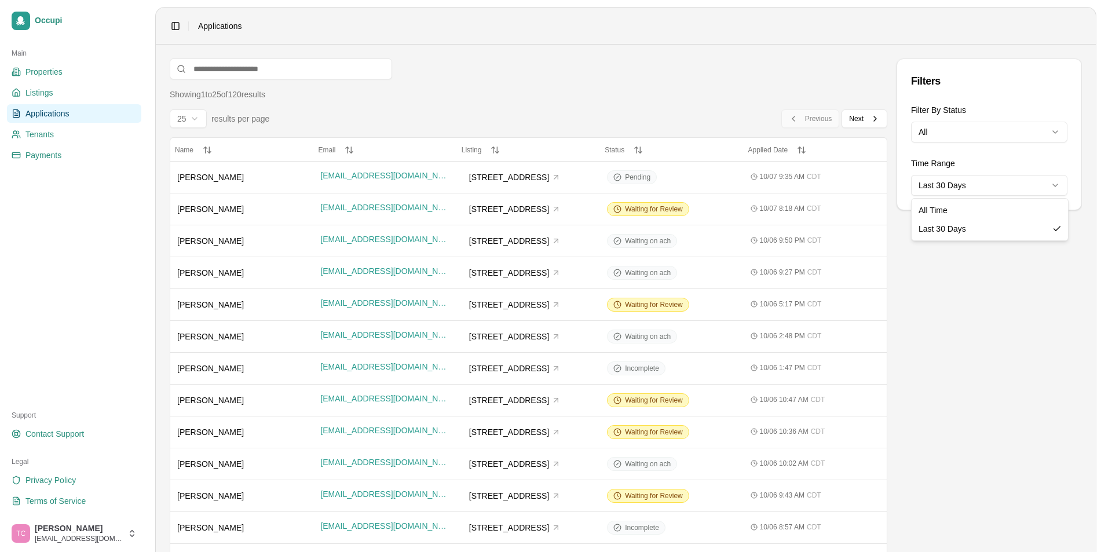
click at [979, 182] on html "Occupi Main Properties Listings Applications Tenants Payments Support Contact S…" at bounding box center [556, 276] width 1112 height 552
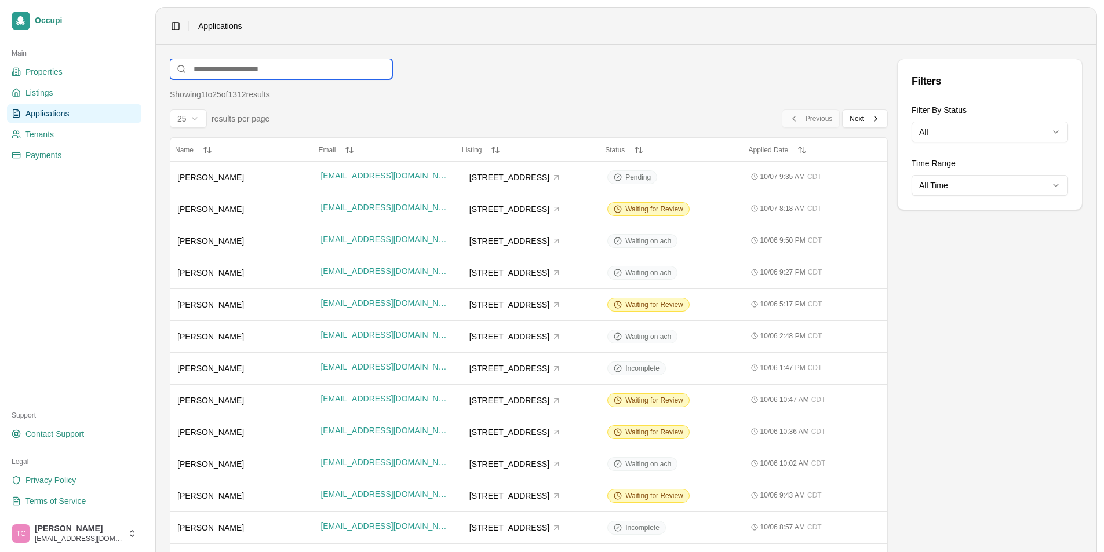
click at [249, 64] on input at bounding box center [281, 69] width 222 height 21
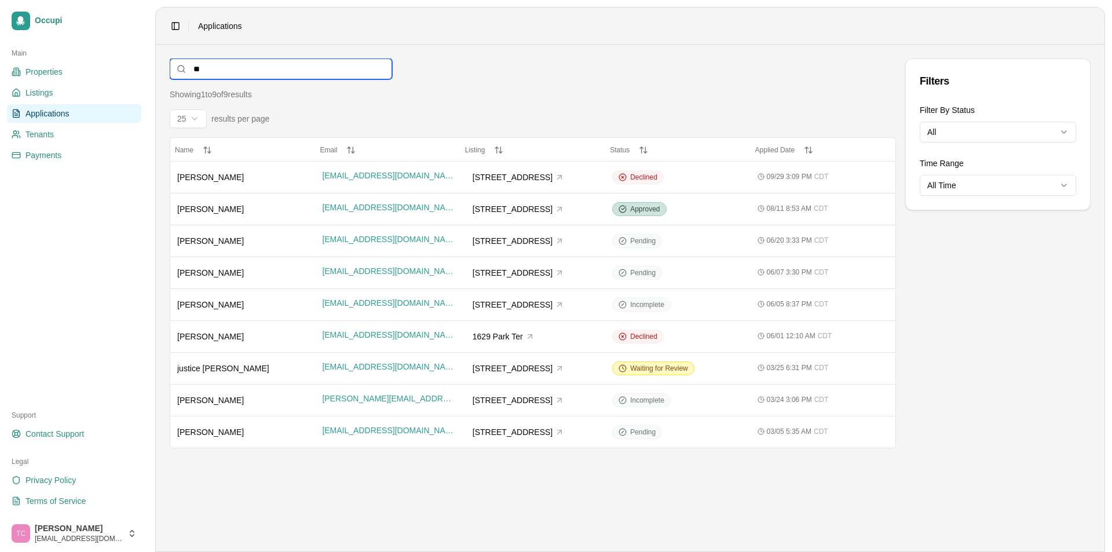
type input "*"
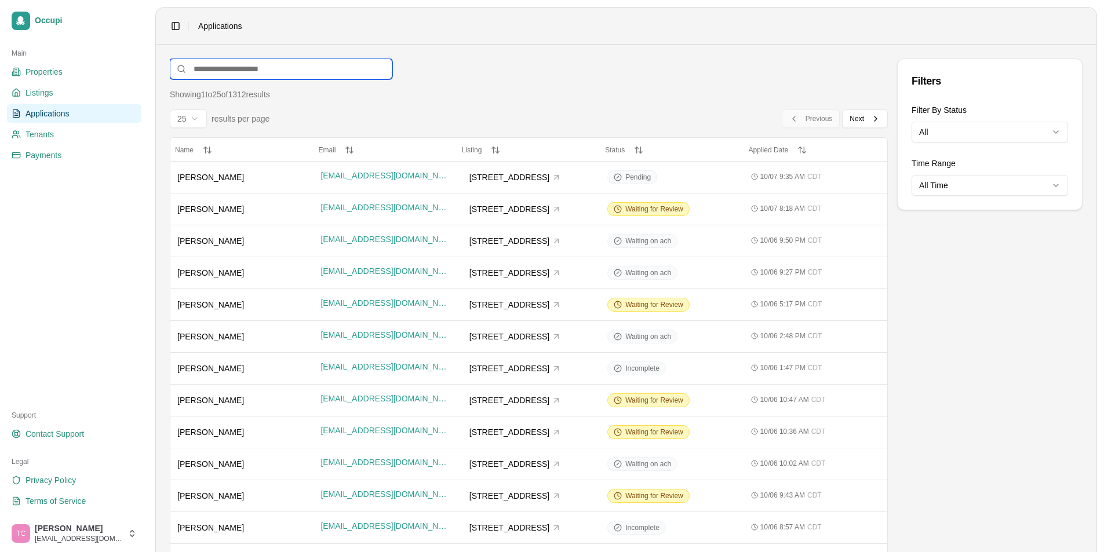
click at [235, 68] on input at bounding box center [281, 69] width 222 height 21
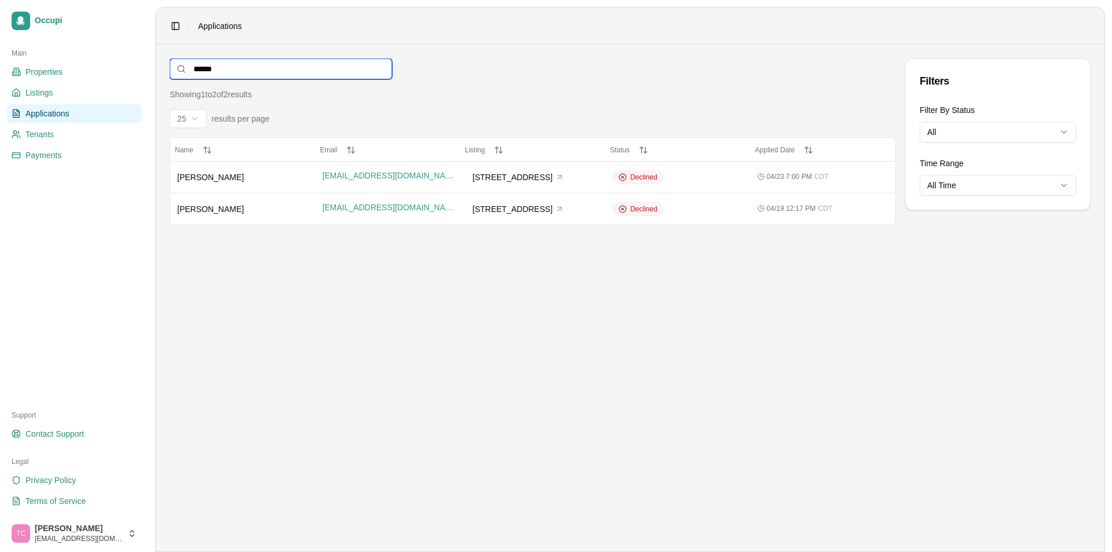
type input "******"
click at [74, 112] on link "Applications" at bounding box center [74, 113] width 134 height 19
drag, startPoint x: 250, startPoint y: 63, endPoint x: 178, endPoint y: 69, distance: 71.5
click at [179, 67] on div "******" at bounding box center [281, 69] width 222 height 21
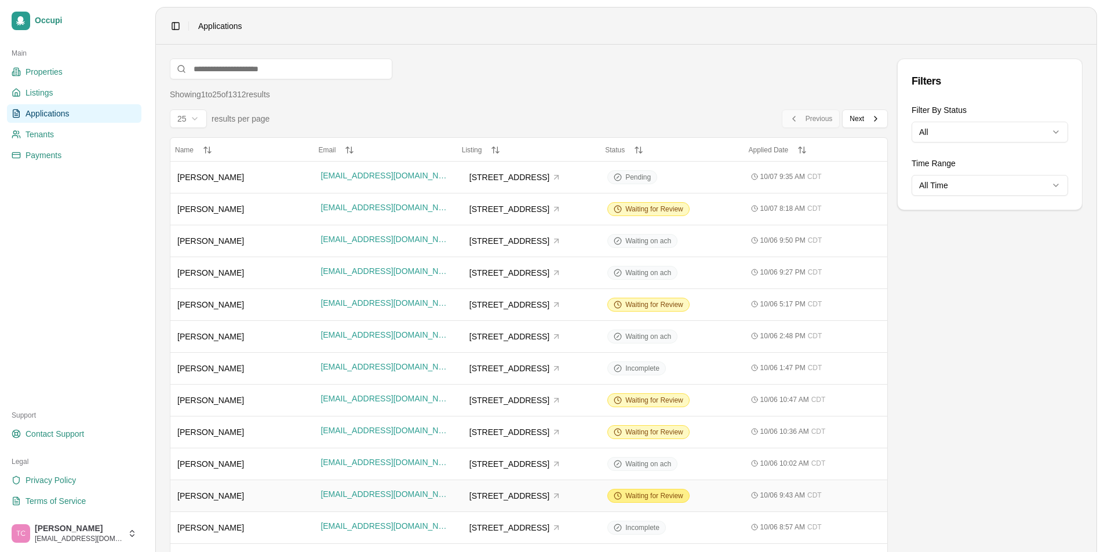
click at [663, 497] on span "Waiting for Review" at bounding box center [654, 495] width 58 height 9
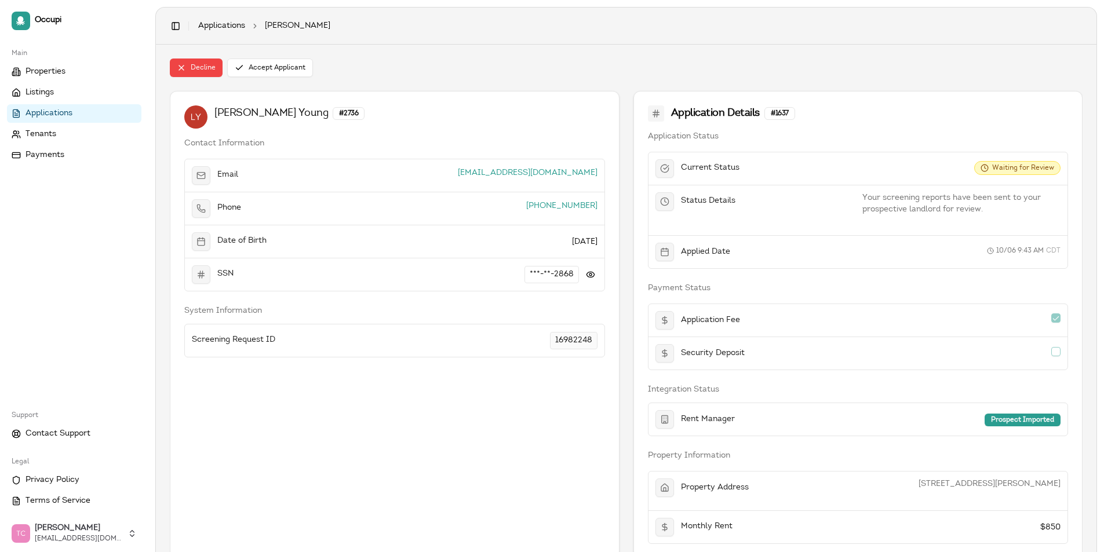
click at [80, 119] on link "Applications" at bounding box center [74, 113] width 134 height 19
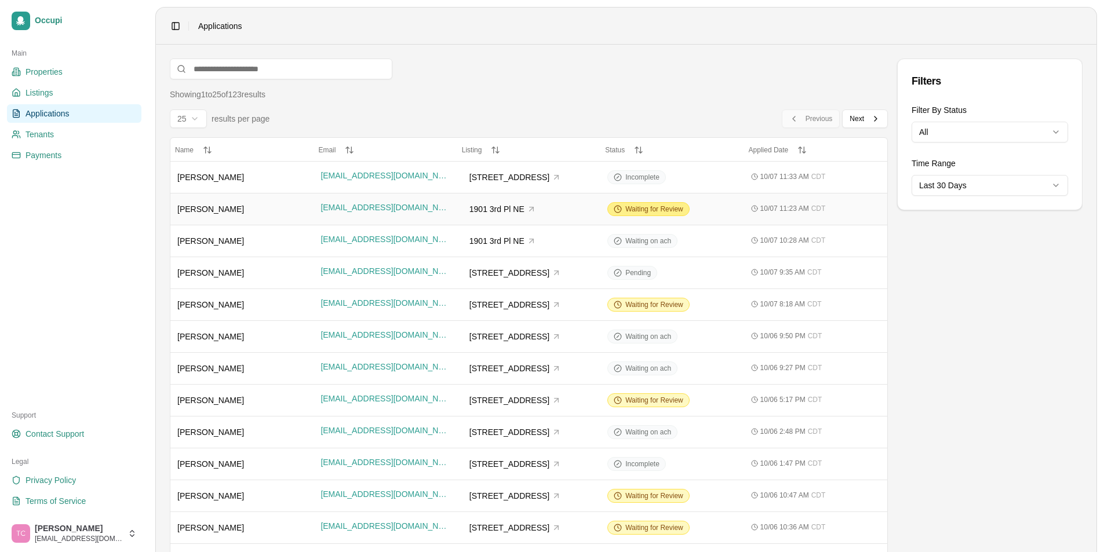
click at [649, 209] on span "Waiting for Review" at bounding box center [654, 209] width 58 height 9
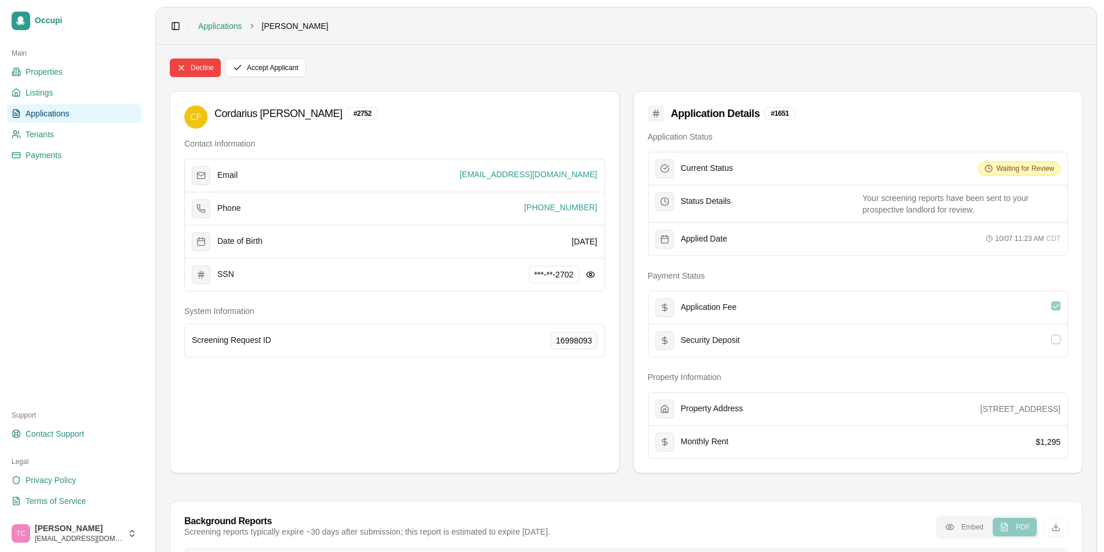
click at [52, 118] on span "Applications" at bounding box center [47, 114] width 44 height 12
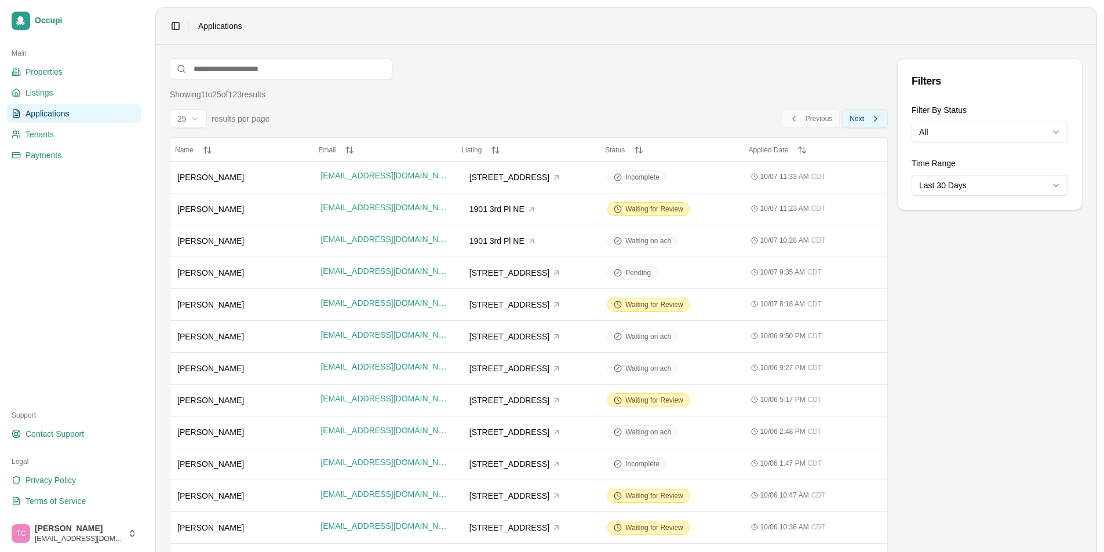
click at [860, 114] on span "Next" at bounding box center [856, 118] width 14 height 9
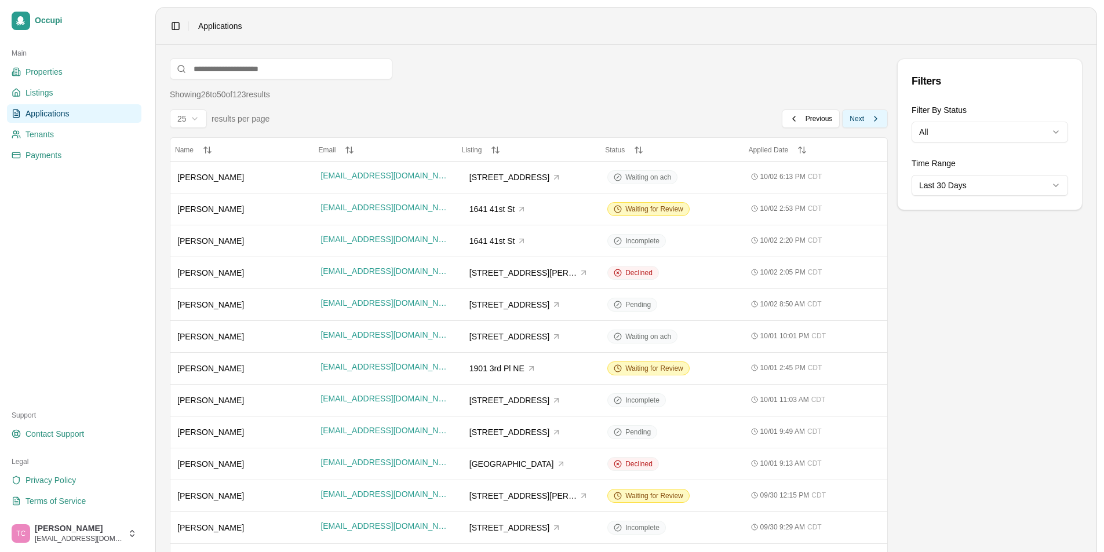
click at [856, 116] on span "Next" at bounding box center [856, 118] width 14 height 9
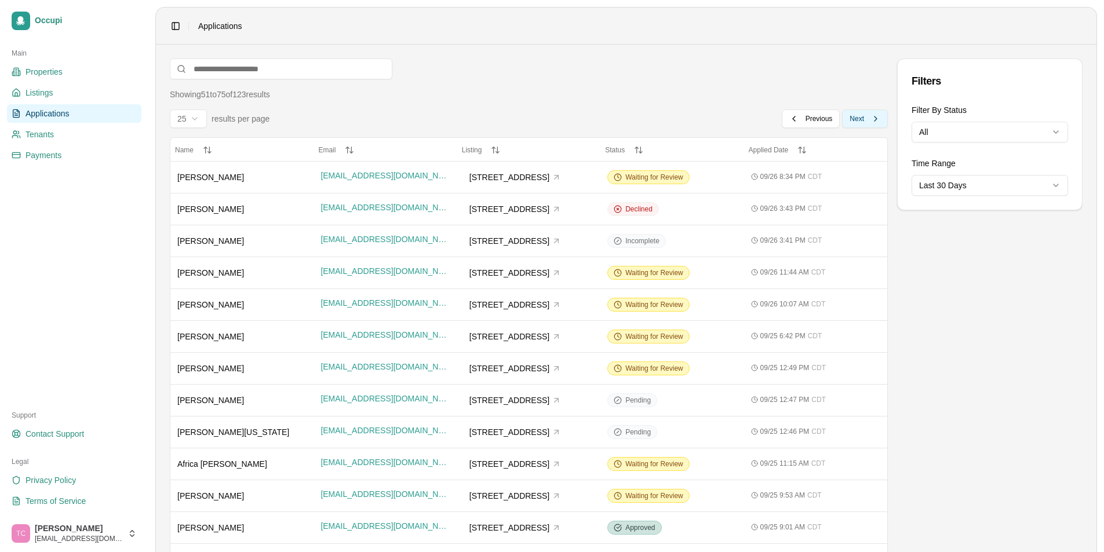
click at [861, 118] on span "Next" at bounding box center [856, 118] width 14 height 9
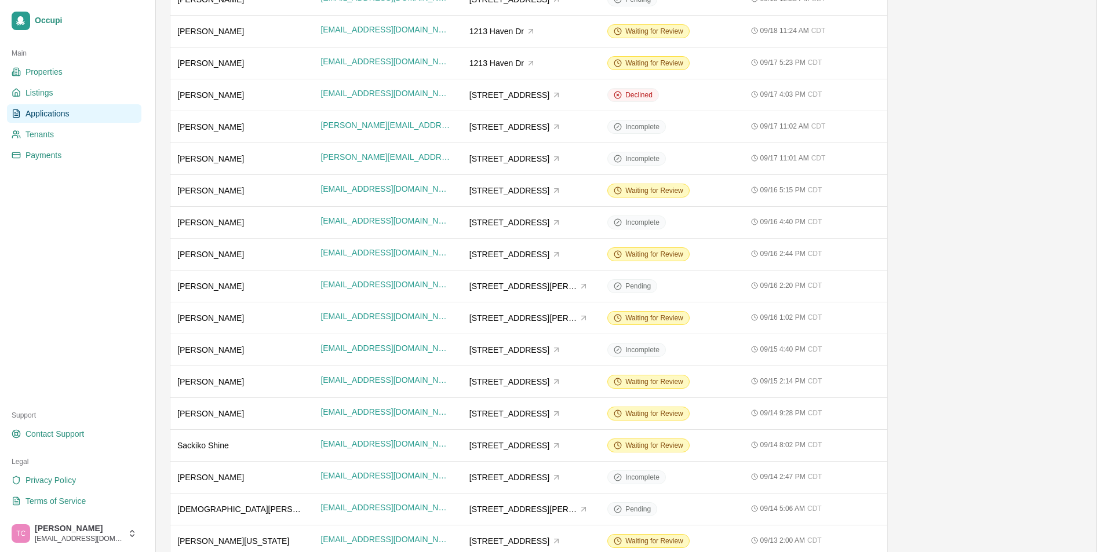
scroll to position [421, 0]
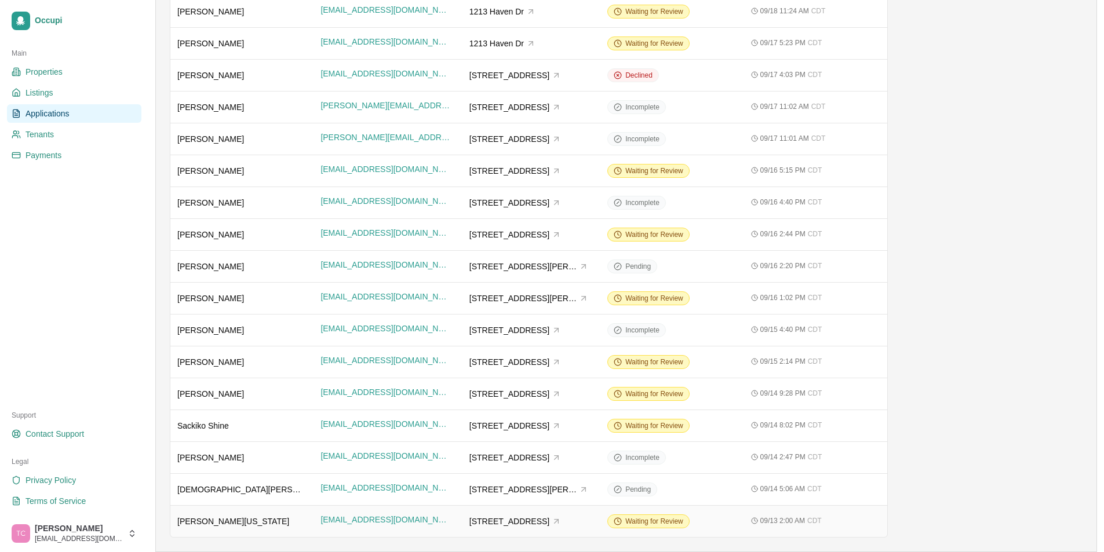
click at [237, 521] on span "[PERSON_NAME][US_STATE]" at bounding box center [233, 521] width 112 height 9
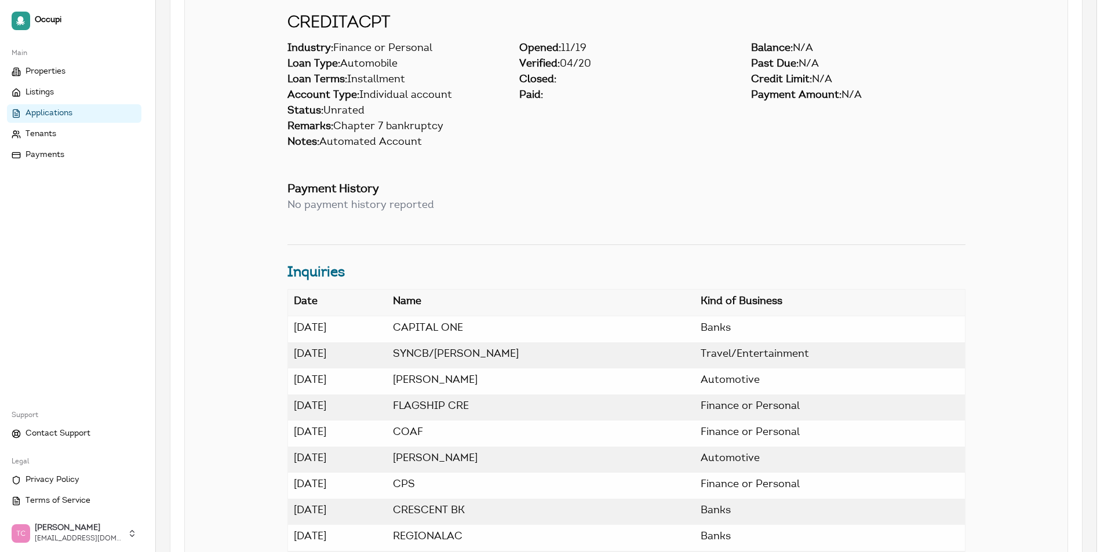
scroll to position [5272, 0]
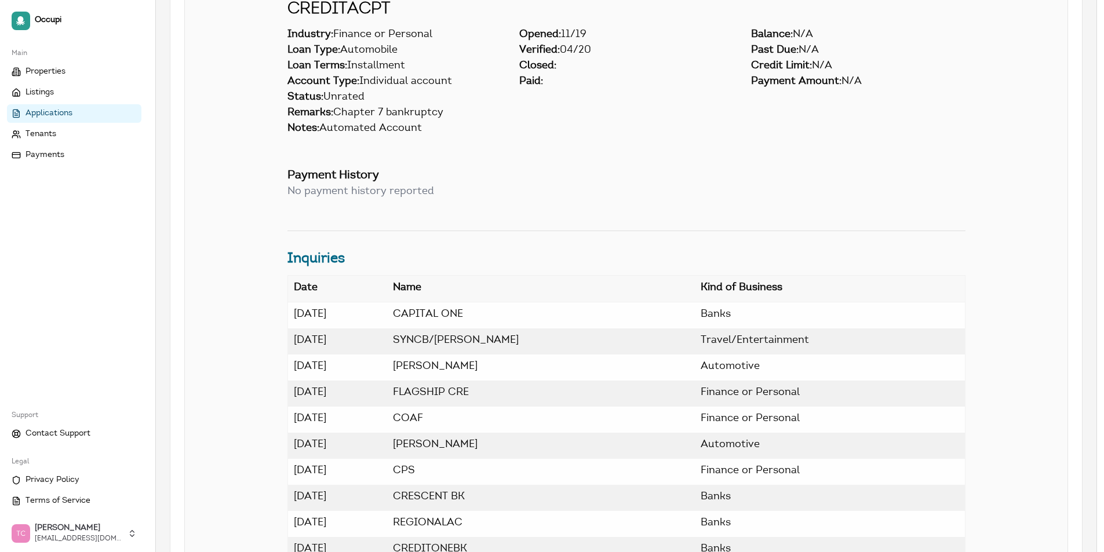
click at [39, 107] on link "Applications" at bounding box center [74, 113] width 134 height 19
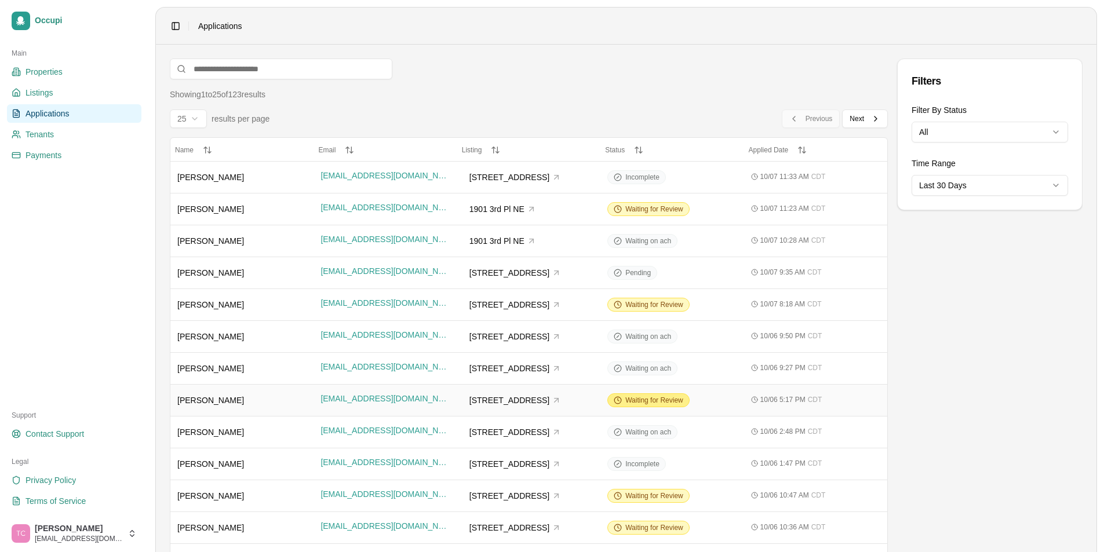
click at [638, 402] on span "Waiting for Review" at bounding box center [654, 400] width 58 height 9
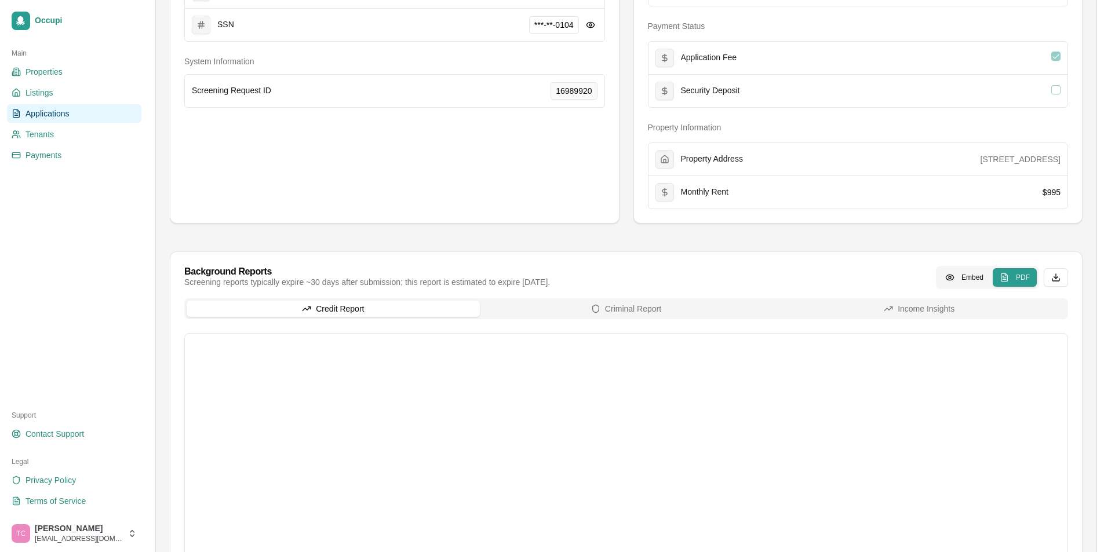
scroll to position [290, 0]
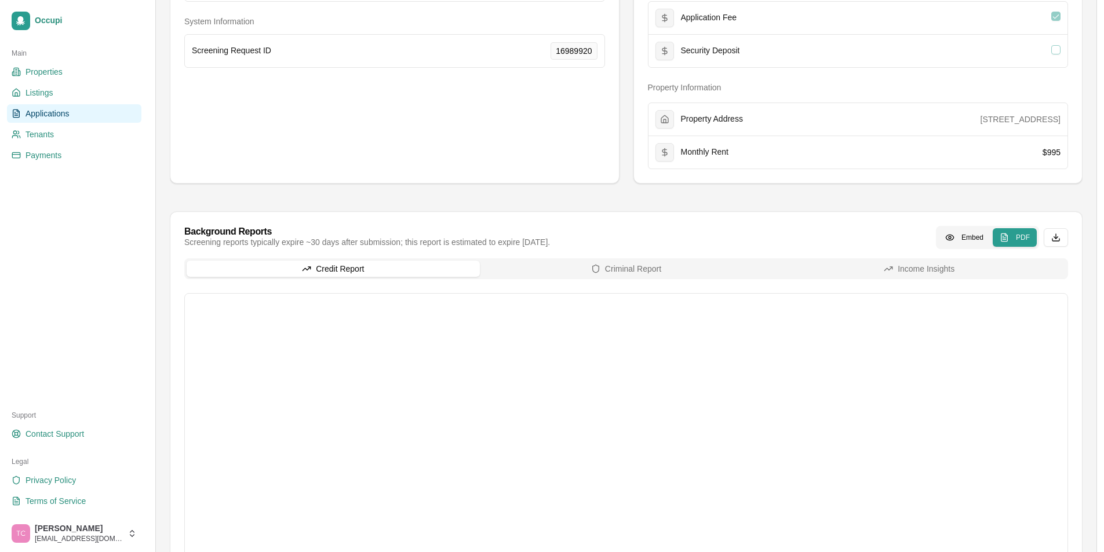
click at [636, 265] on button "Criminal Report" at bounding box center [626, 269] width 293 height 16
click at [377, 266] on button "Credit Report" at bounding box center [333, 269] width 293 height 16
click at [34, 109] on span "Applications" at bounding box center [47, 114] width 44 height 12
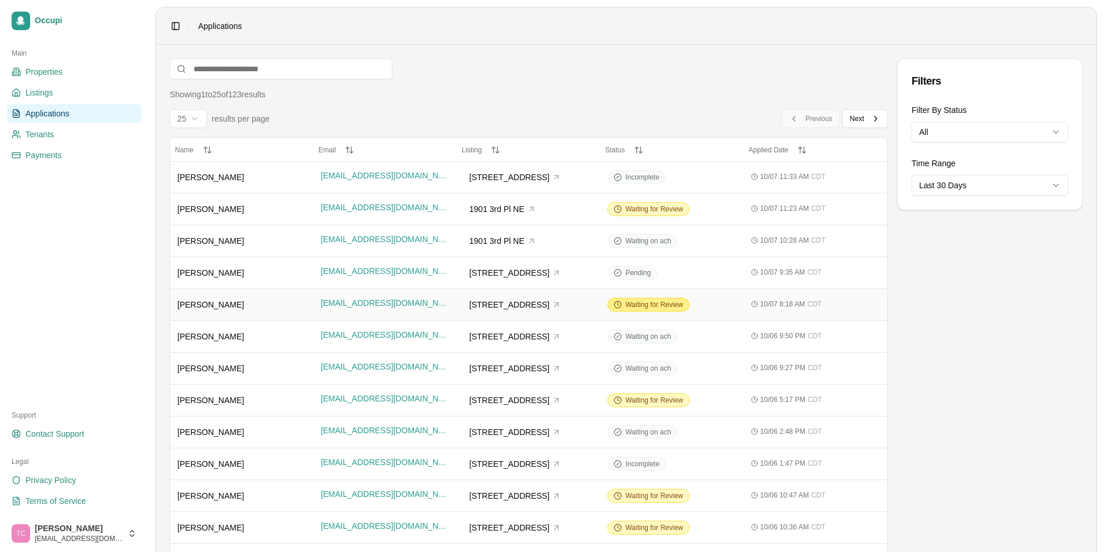
click at [652, 306] on span "Waiting for Review" at bounding box center [654, 304] width 58 height 9
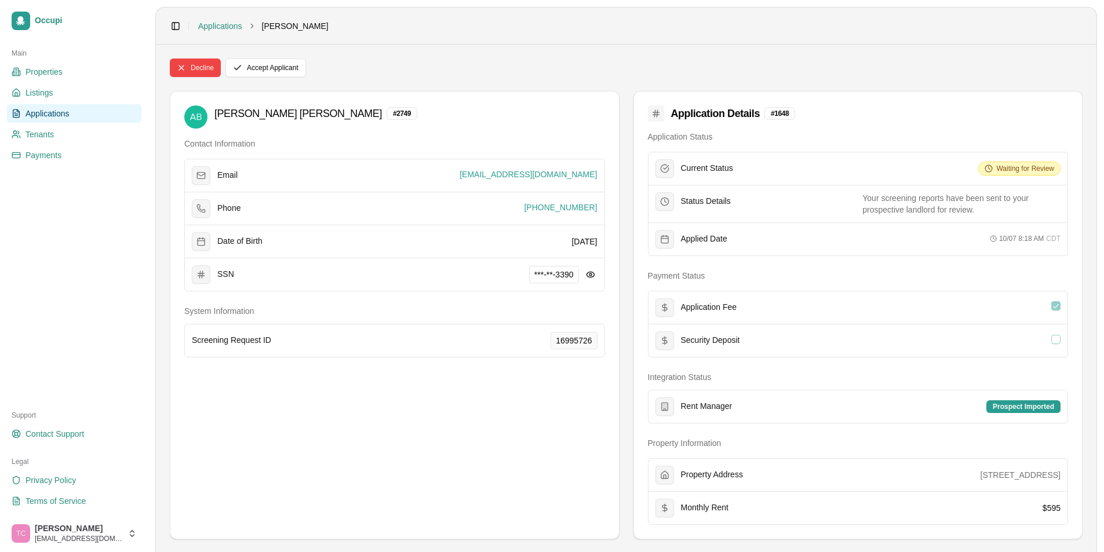
click at [54, 117] on span "Applications" at bounding box center [47, 114] width 44 height 12
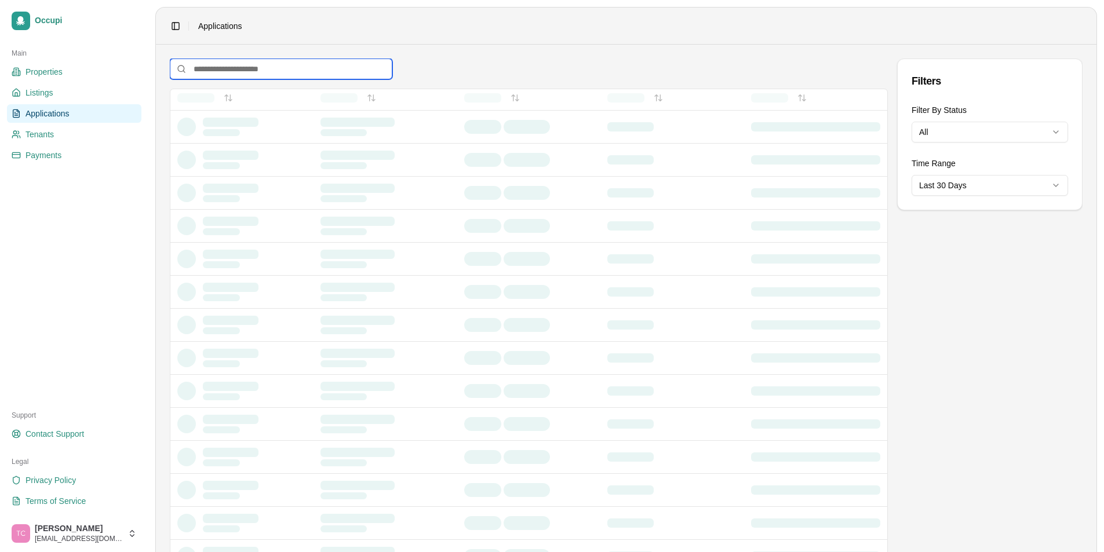
click at [232, 65] on input at bounding box center [281, 69] width 222 height 21
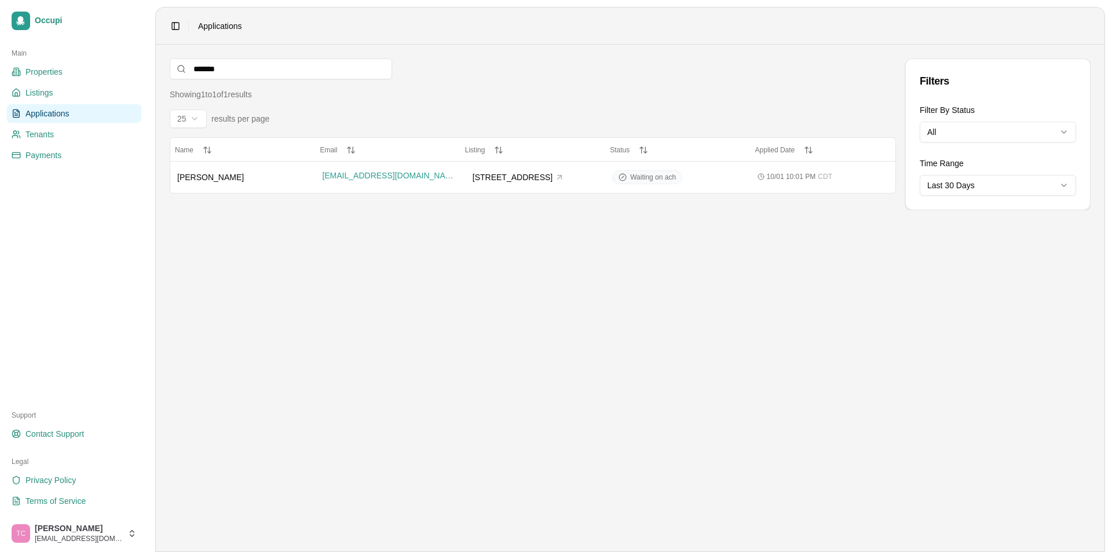
click at [57, 115] on span "Applications" at bounding box center [47, 114] width 44 height 12
drag, startPoint x: 238, startPoint y: 68, endPoint x: 167, endPoint y: 67, distance: 70.7
click at [167, 67] on main "******* Filters Showing 1 to 1 of 1 results 25 results per page Name Name Email…" at bounding box center [630, 298] width 949 height 507
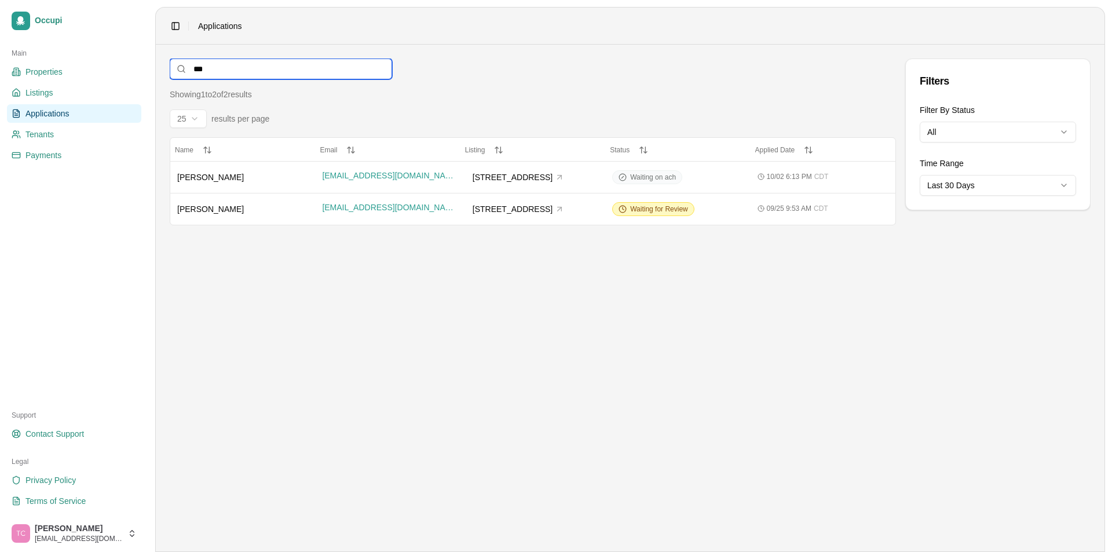
type input "***"
drag, startPoint x: 229, startPoint y: 73, endPoint x: 182, endPoint y: 70, distance: 47.6
click at [182, 70] on div "***" at bounding box center [281, 69] width 222 height 21
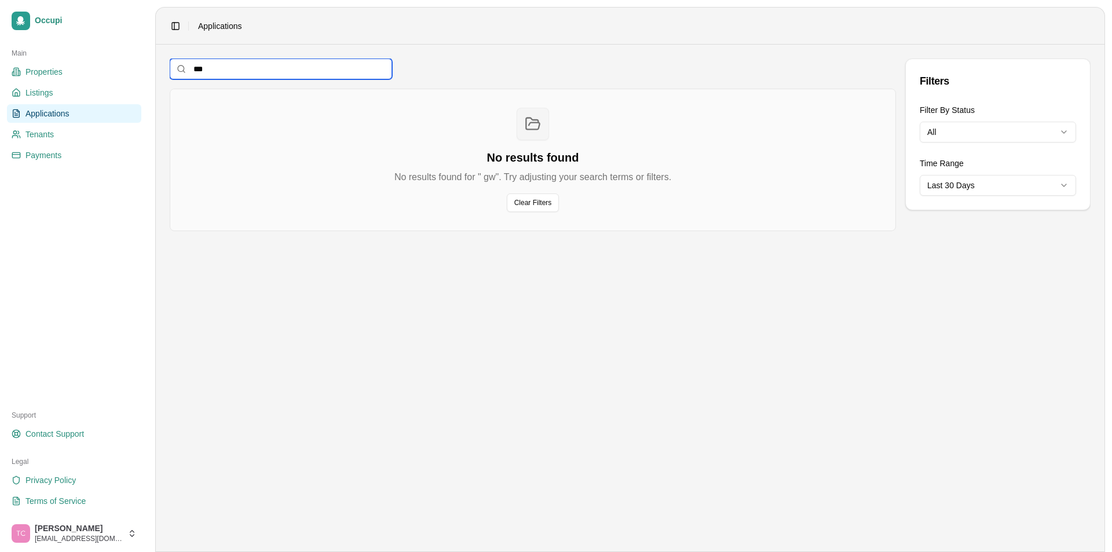
type input "*"
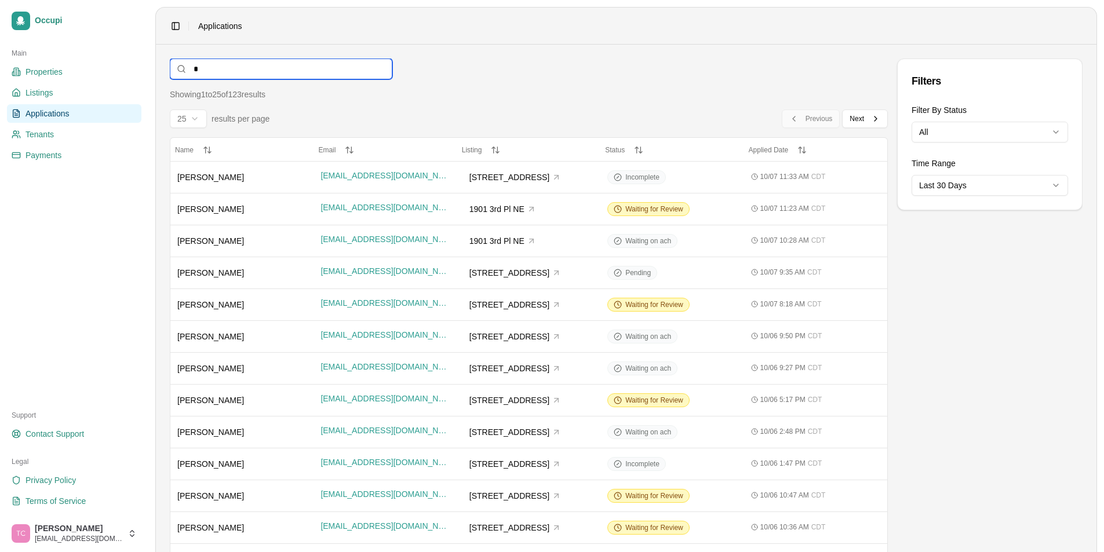
click at [221, 74] on input at bounding box center [281, 69] width 222 height 21
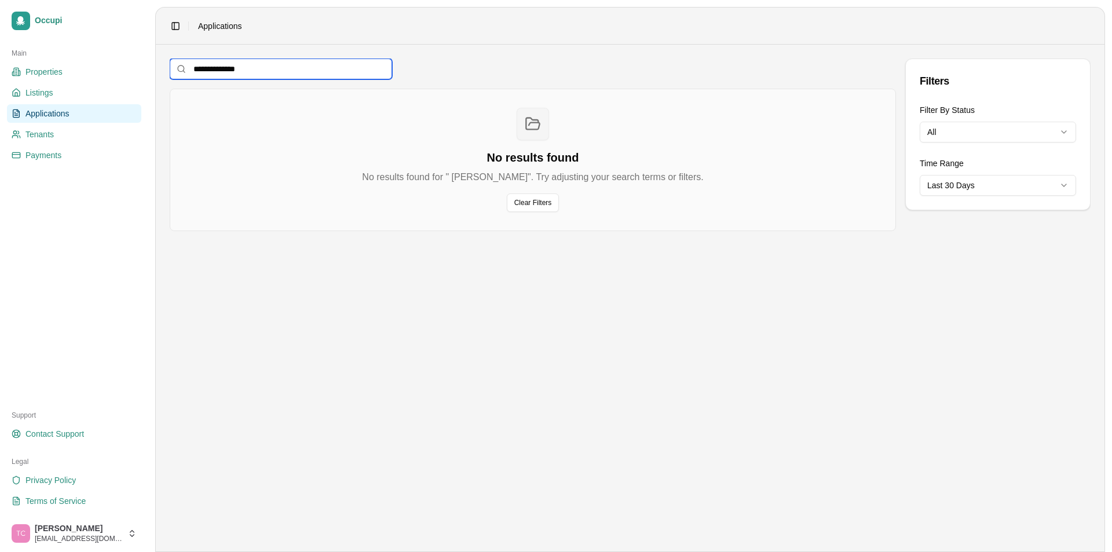
type input "**********"
drag, startPoint x: 251, startPoint y: 68, endPoint x: 167, endPoint y: 65, distance: 84.1
click at [167, 64] on main "**********" at bounding box center [630, 298] width 949 height 507
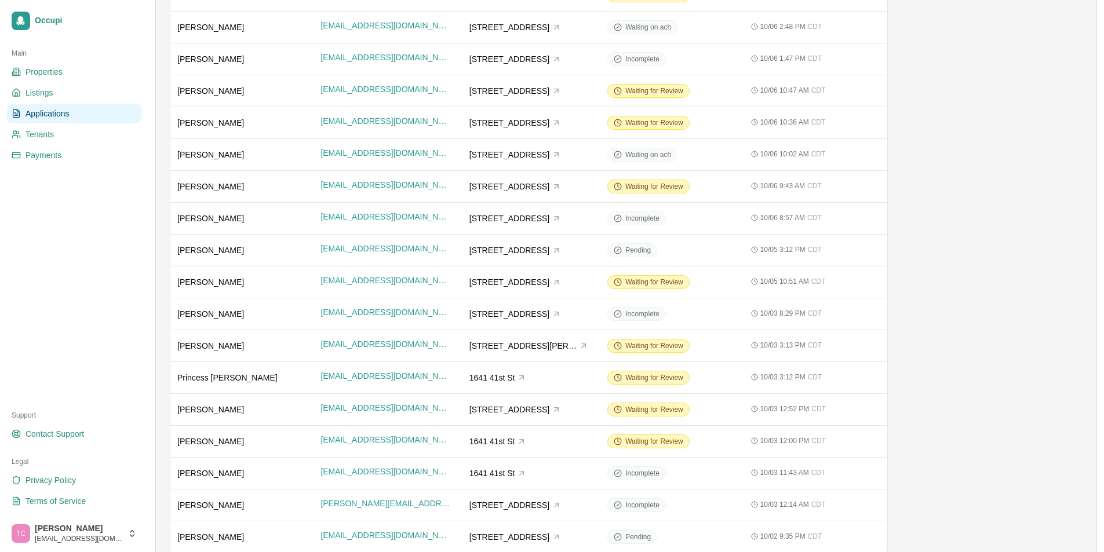
scroll to position [406, 0]
click at [649, 439] on span "Waiting for Review" at bounding box center [654, 440] width 58 height 9
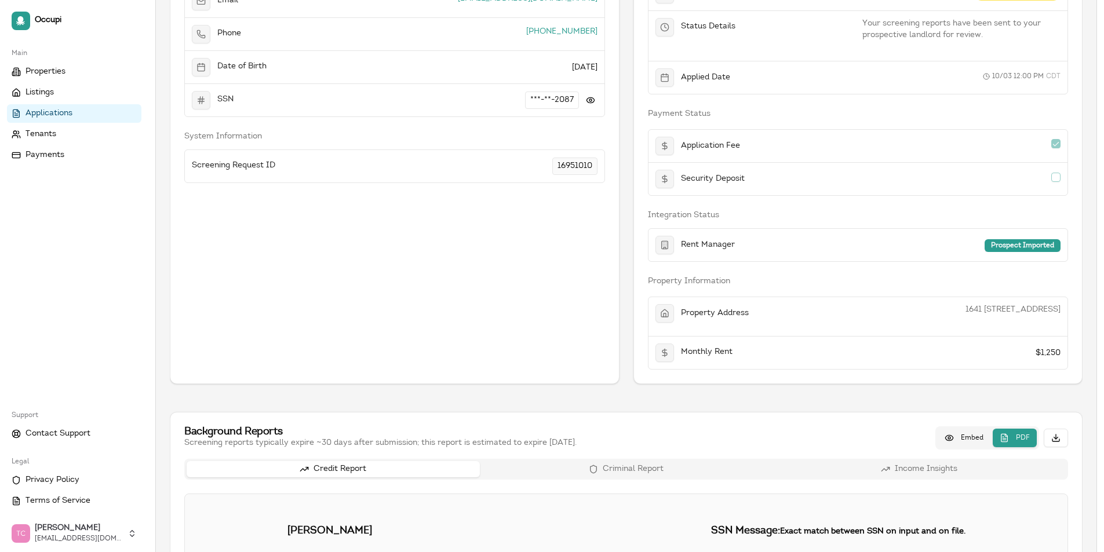
scroll to position [290, 0]
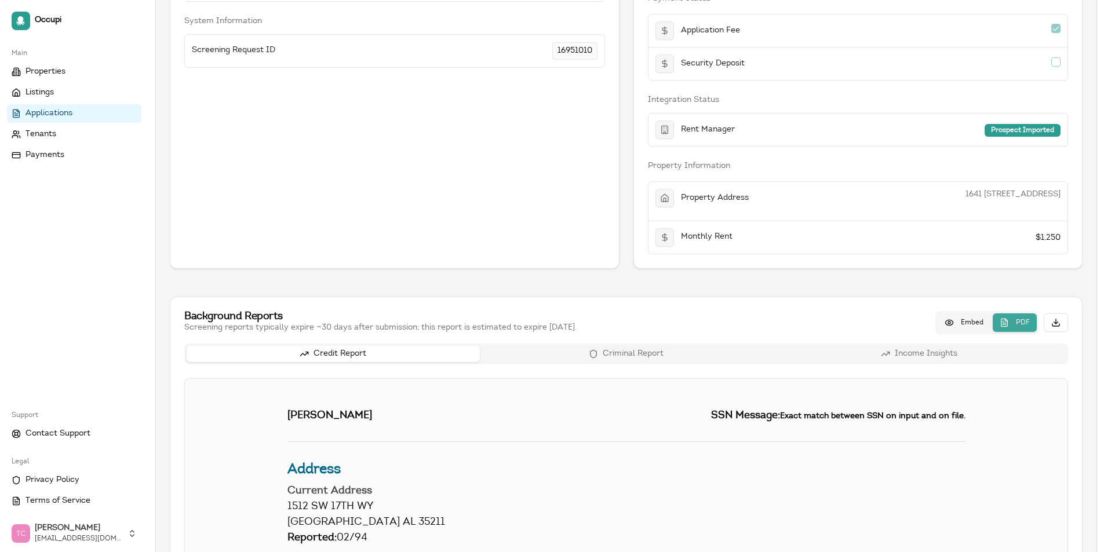
click at [1021, 327] on button "PDF" at bounding box center [1014, 322] width 44 height 19
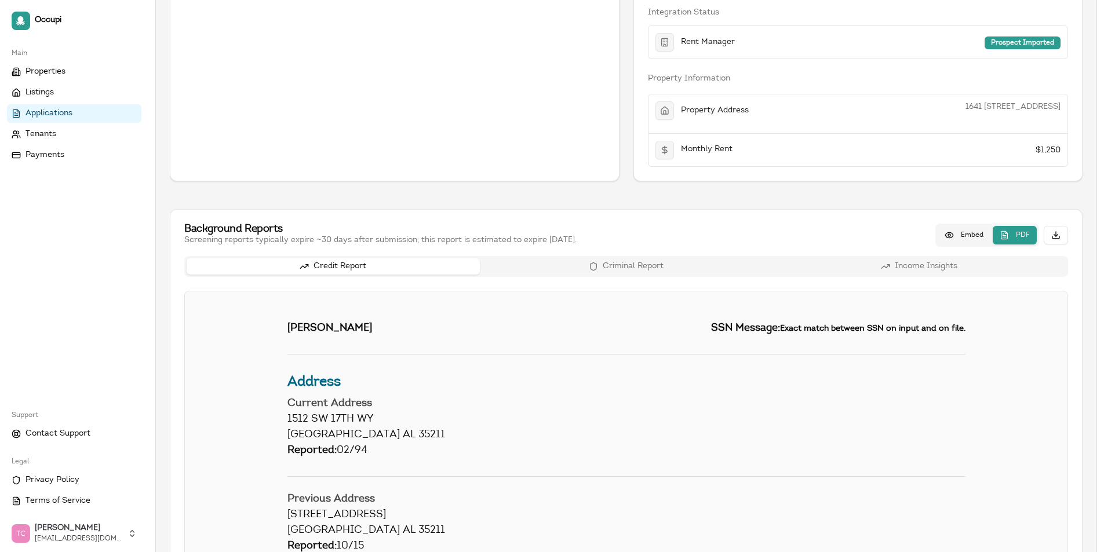
scroll to position [463, 0]
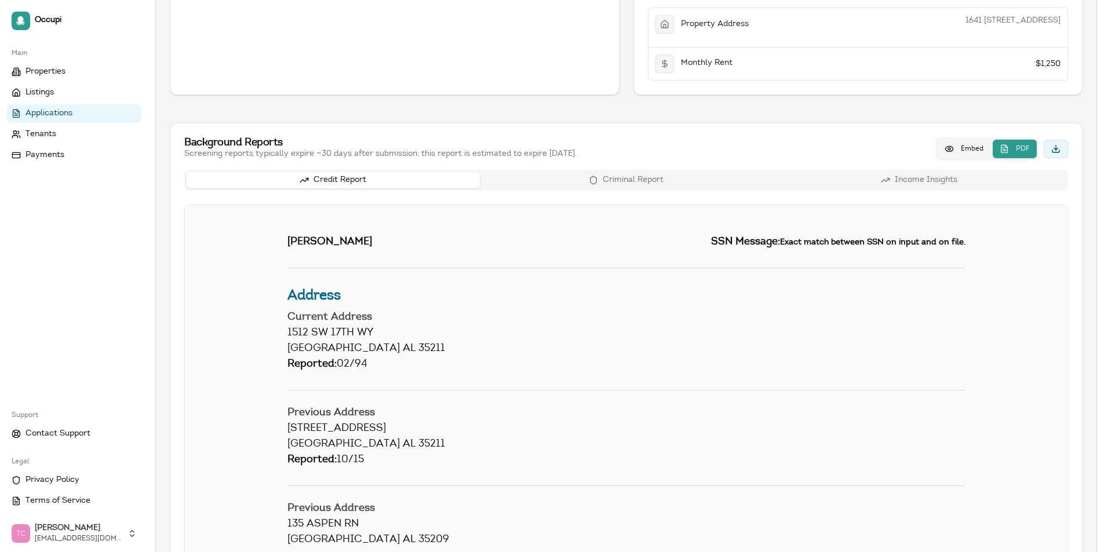
click at [1061, 151] on button "Download report" at bounding box center [1055, 149] width 24 height 19
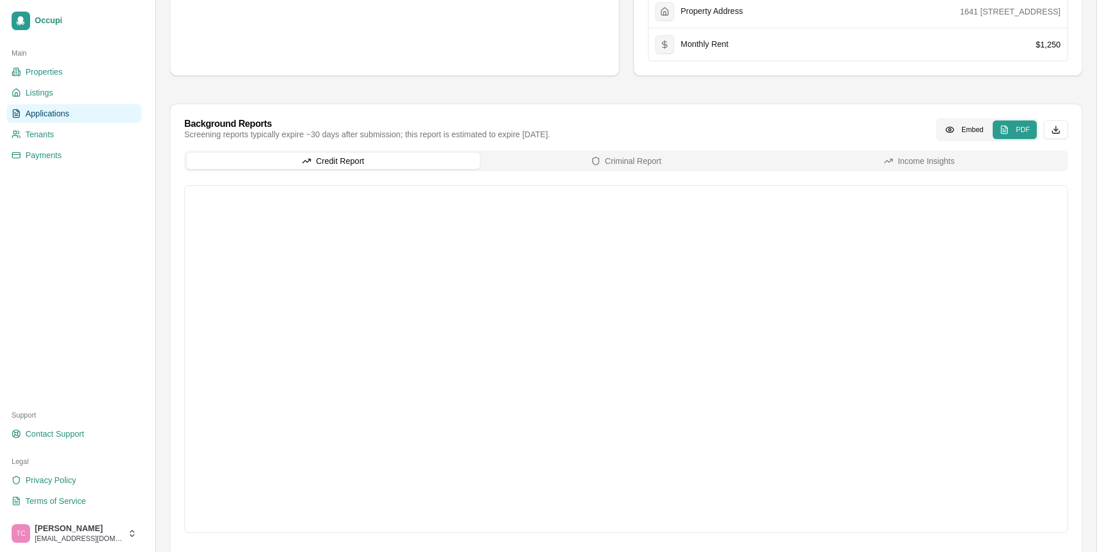
click at [83, 111] on link "Applications" at bounding box center [74, 113] width 134 height 19
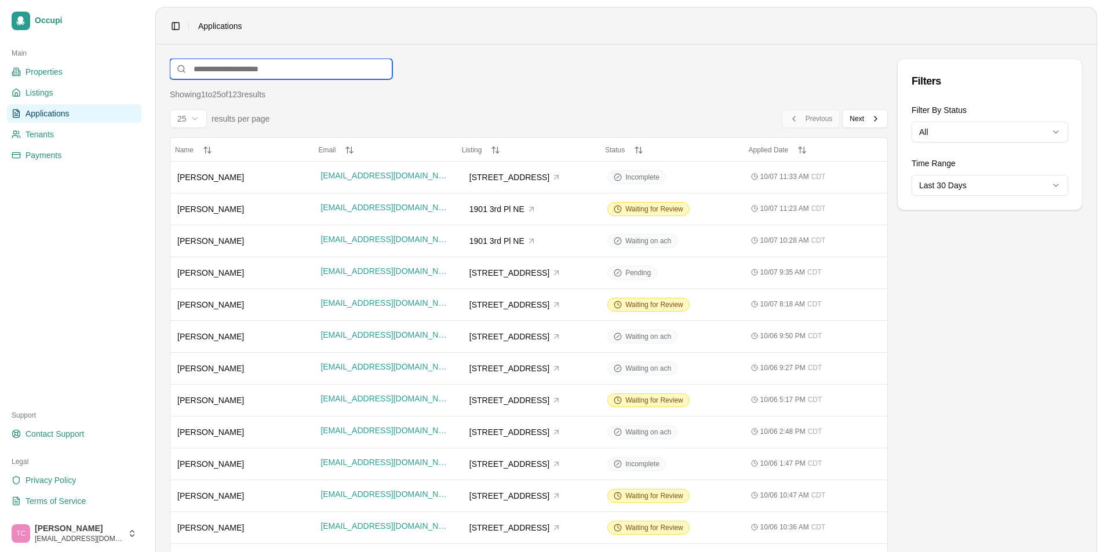
click at [203, 70] on input at bounding box center [281, 69] width 222 height 21
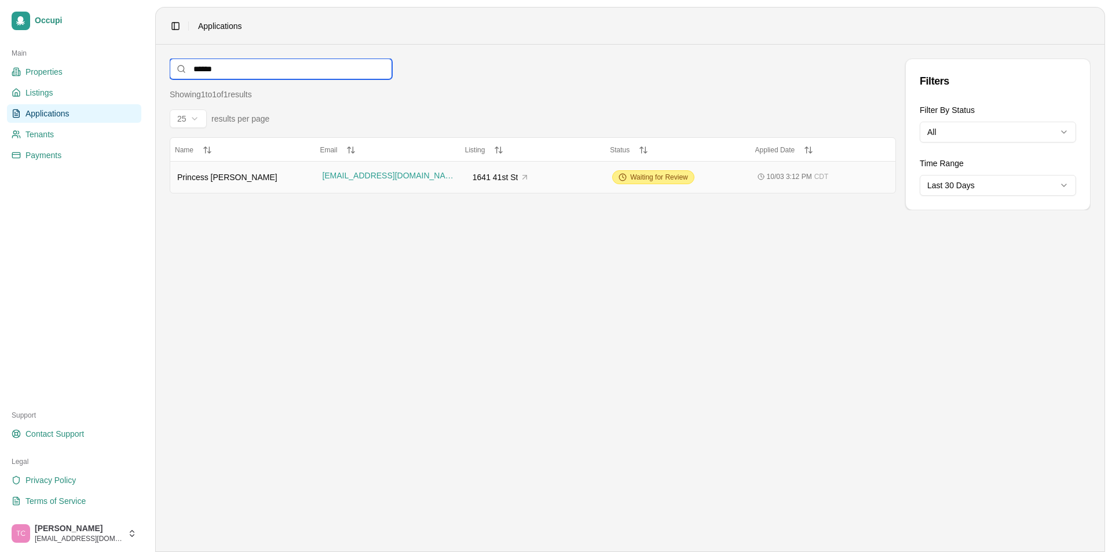
type input "******"
click at [640, 174] on span "Waiting for Review" at bounding box center [659, 177] width 58 height 9
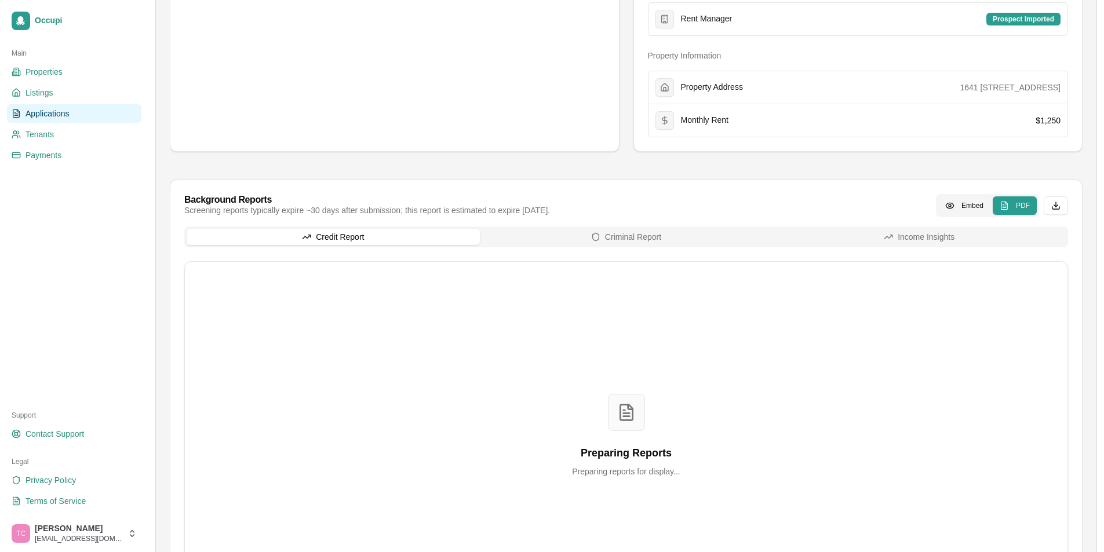
scroll to position [406, 0]
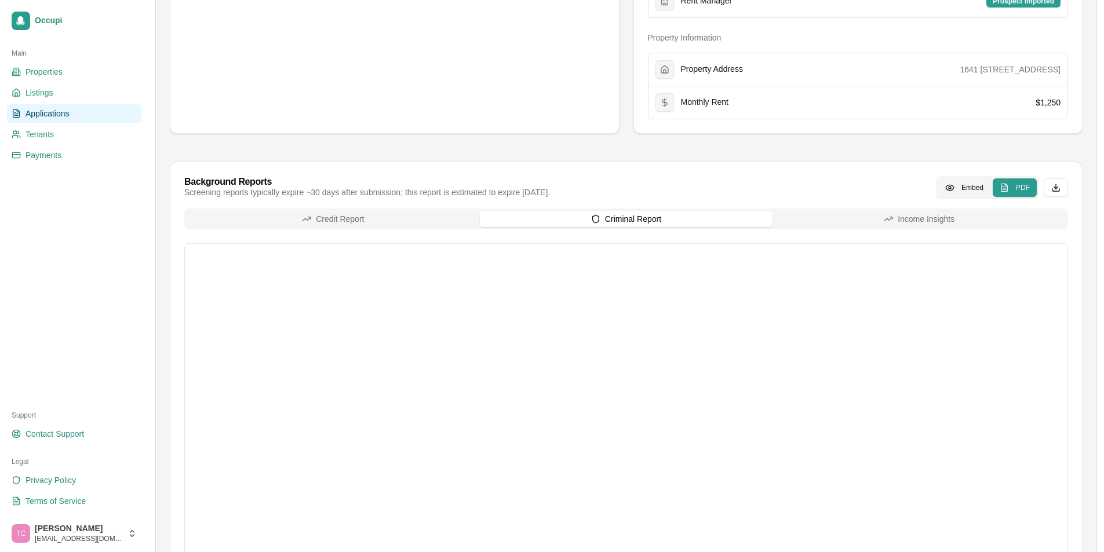
click at [680, 216] on button "Criminal Report" at bounding box center [626, 219] width 293 height 16
click at [382, 217] on button "Credit Report" at bounding box center [333, 219] width 293 height 16
click at [70, 115] on link "Applications" at bounding box center [74, 113] width 134 height 19
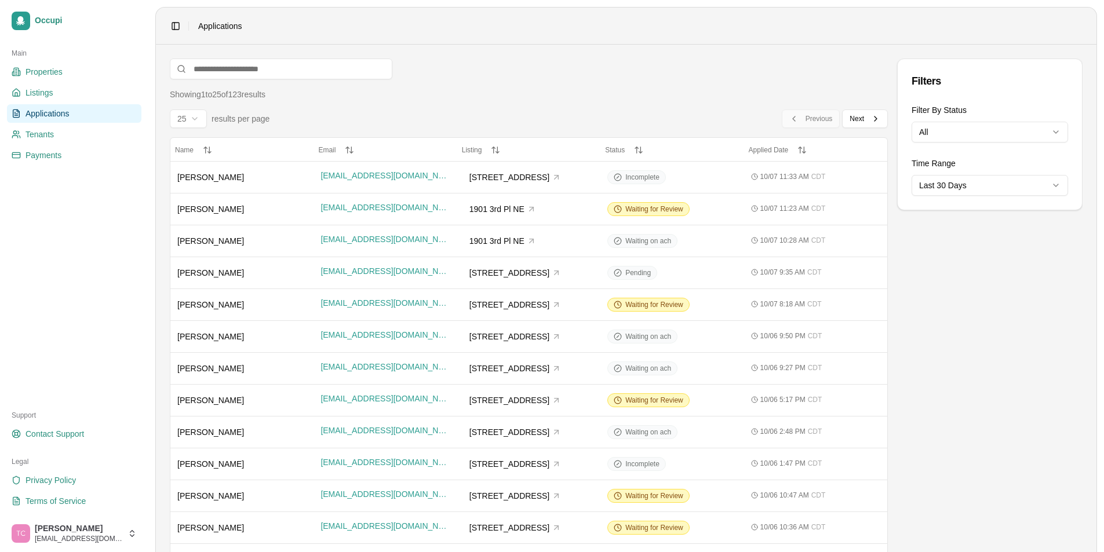
scroll to position [421, 0]
